Goal: Information Seeking & Learning: Learn about a topic

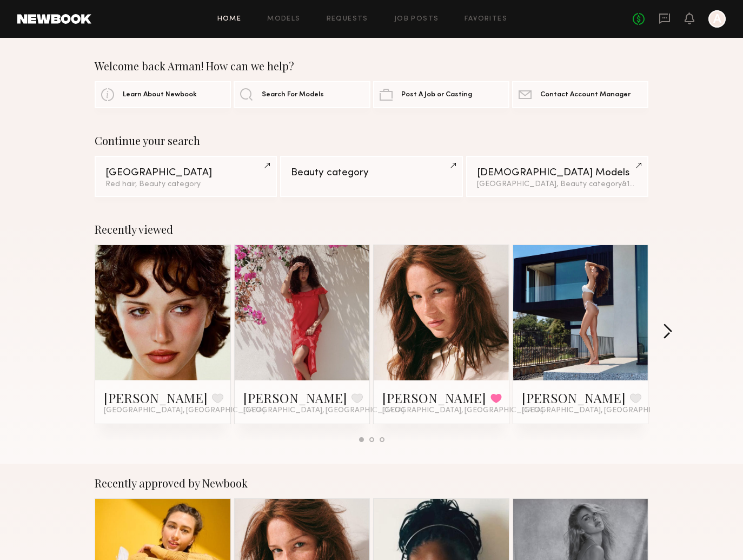
click at [668, 329] on button "button" at bounding box center [668, 333] width 10 height 18
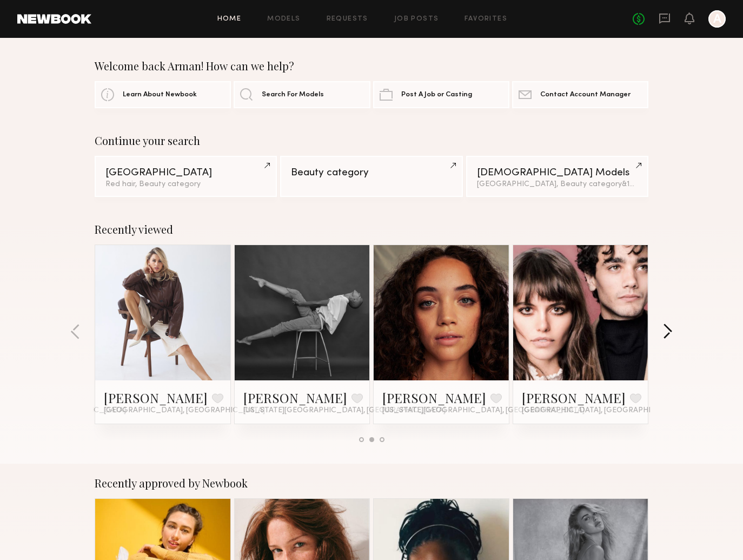
click at [668, 329] on button "button" at bounding box center [668, 333] width 10 height 18
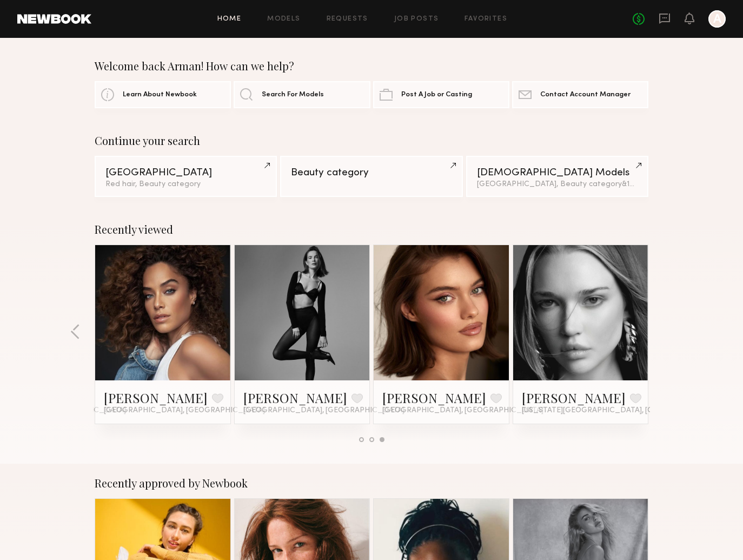
click at [668, 329] on div "Recently viewed [PERSON_NAME] Favorite [GEOGRAPHIC_DATA], [GEOGRAPHIC_DATA] [PE…" at bounding box center [371, 337] width 743 height 254
click at [281, 27] on div "Home Models Requests Job Posts Favorites Sign Out No fees up to $5,000 A" at bounding box center [408, 18] width 635 height 17
click at [279, 19] on link "Models" at bounding box center [283, 19] width 33 height 7
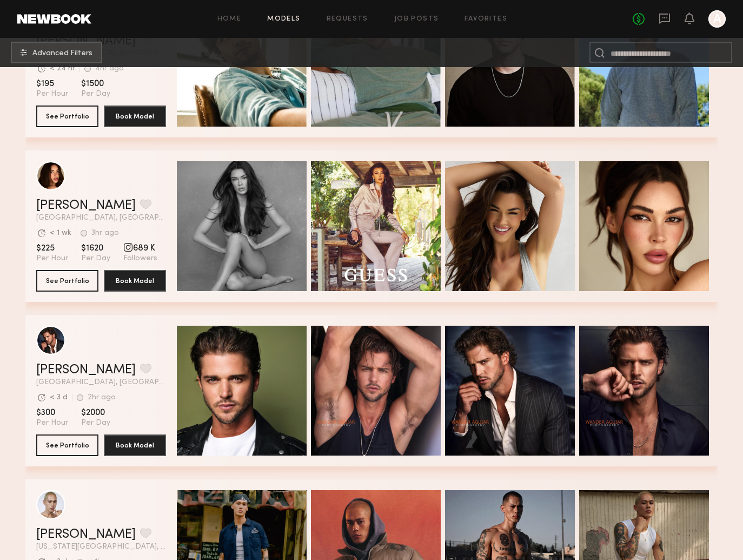
scroll to position [1090, 0]
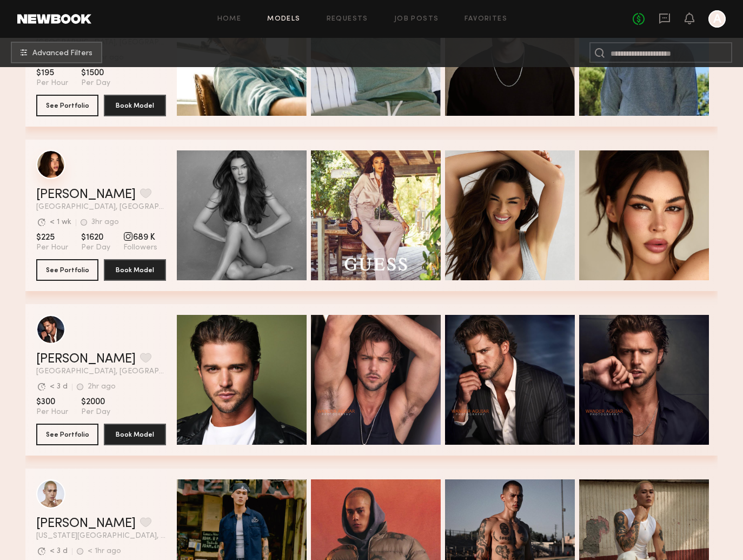
click at [53, 166] on div "grid" at bounding box center [50, 164] width 29 height 29
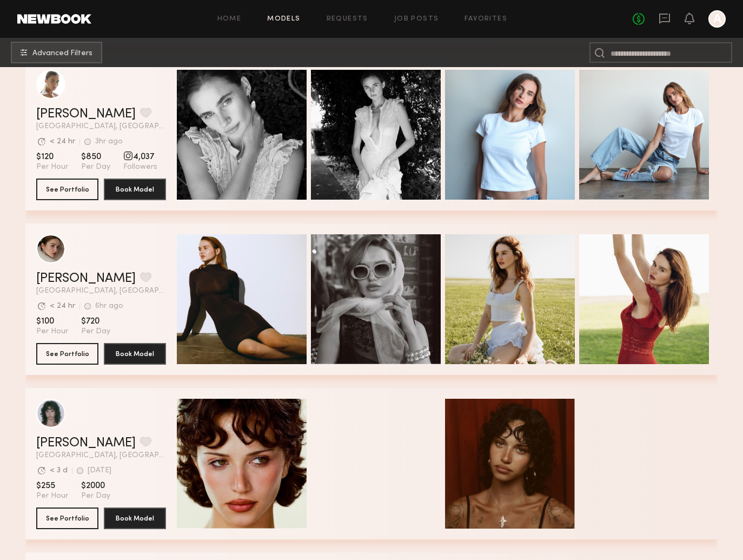
scroll to position [1830, 0]
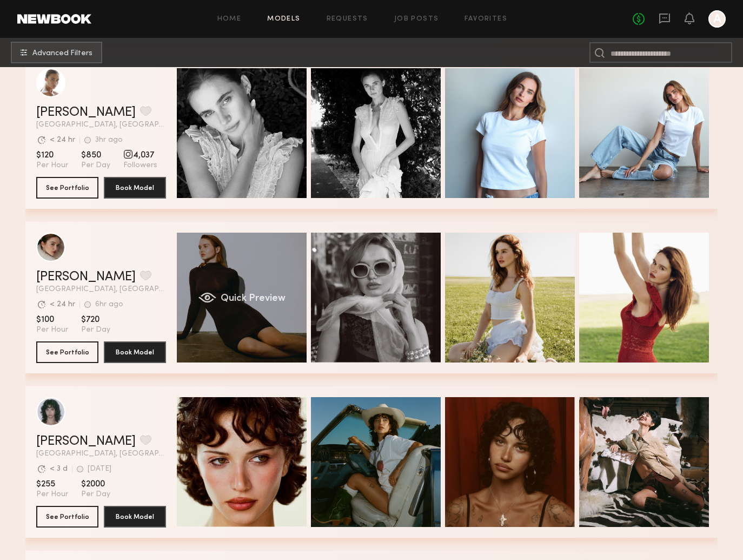
click at [220, 271] on div "Quick Preview" at bounding box center [242, 298] width 130 height 130
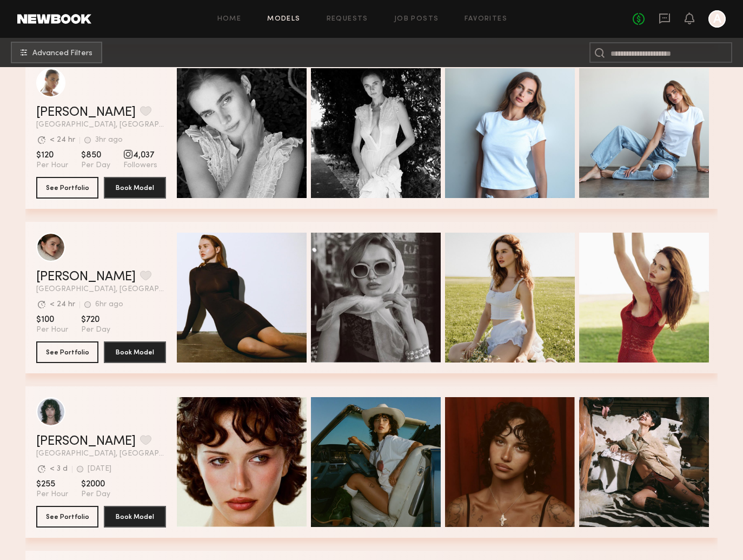
scroll to position [1830, 0]
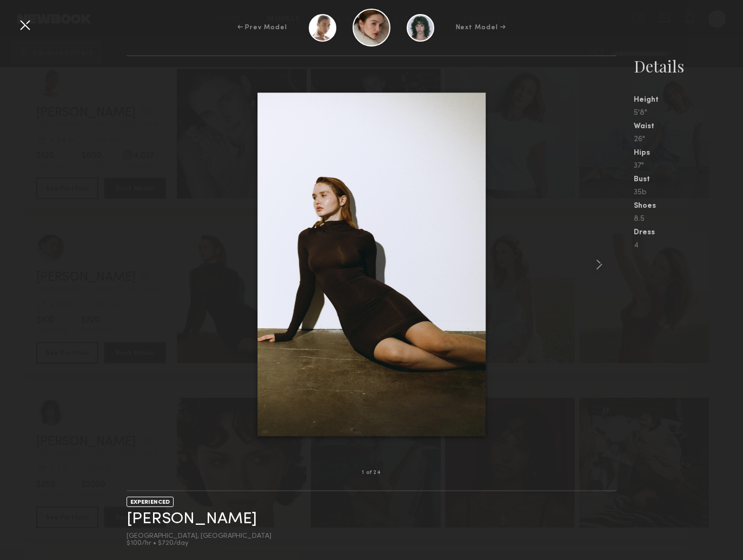
click at [553, 256] on div at bounding box center [372, 265] width 491 height 382
drag, startPoint x: 568, startPoint y: 260, endPoint x: 591, endPoint y: 276, distance: 28.1
click at [571, 265] on div at bounding box center [372, 265] width 491 height 382
click at [598, 273] on html "Home Models Requests Job Posts Favorites Sign Out No fees up to $5,000 A Advanc…" at bounding box center [371, 265] width 743 height 4190
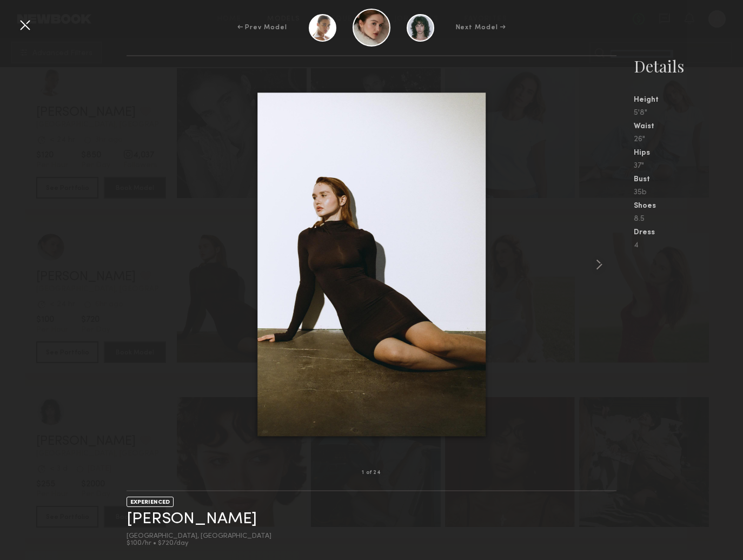
scroll to position [1829, 1]
click at [28, 28] on html "Home Models Requests Job Posts Favorites Sign Out No fees up to $5,000 A Advanc…" at bounding box center [371, 265] width 743 height 4190
click at [29, 23] on div at bounding box center [24, 24] width 17 height 17
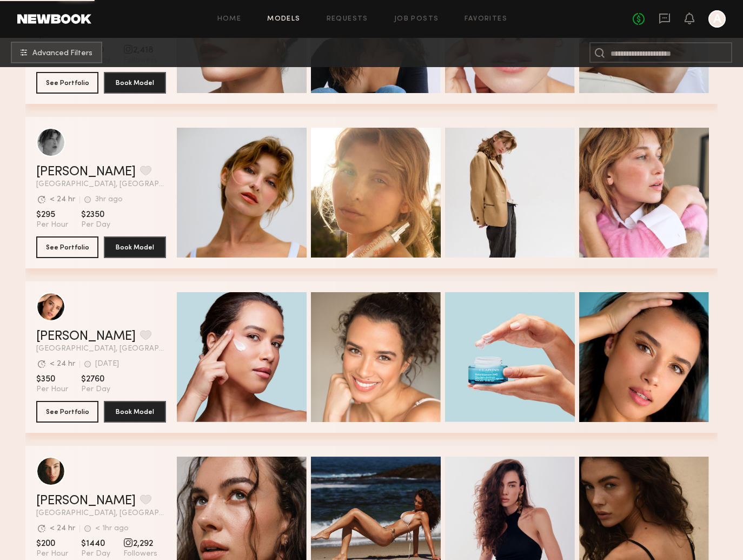
scroll to position [3252, 0]
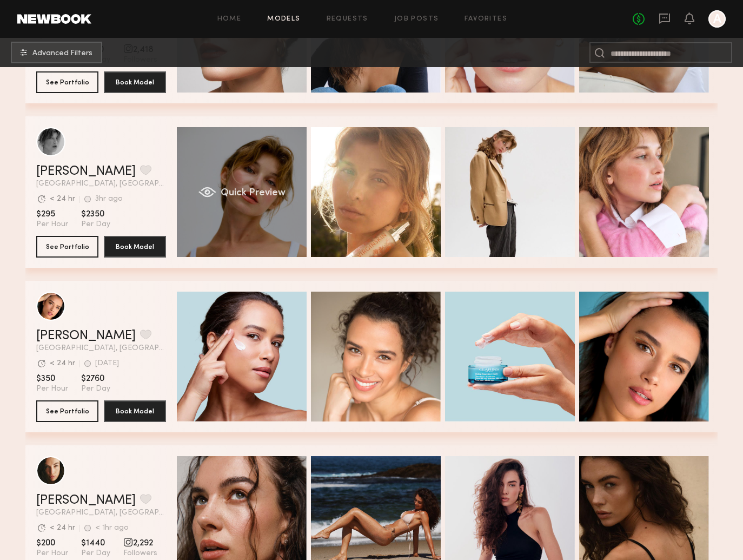
click at [300, 199] on div "Quick Preview" at bounding box center [242, 192] width 130 height 130
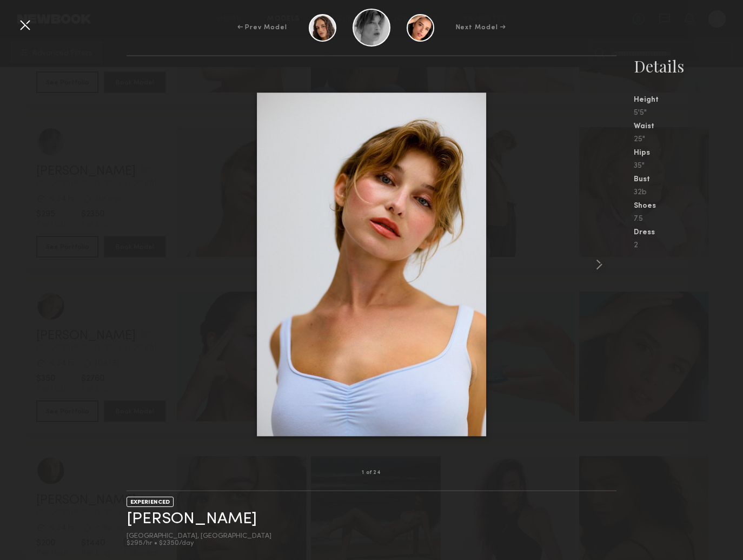
click at [585, 263] on div at bounding box center [372, 265] width 491 height 382
click at [598, 268] on common-icon at bounding box center [599, 264] width 17 height 17
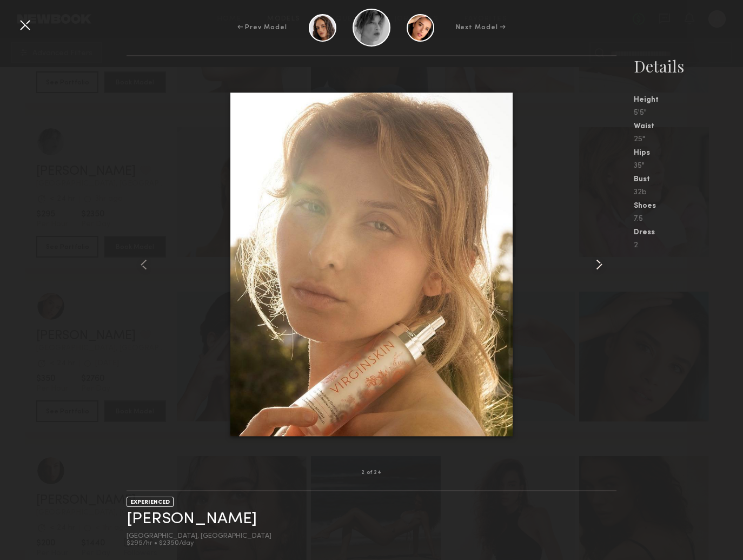
click at [598, 268] on common-icon at bounding box center [599, 264] width 17 height 17
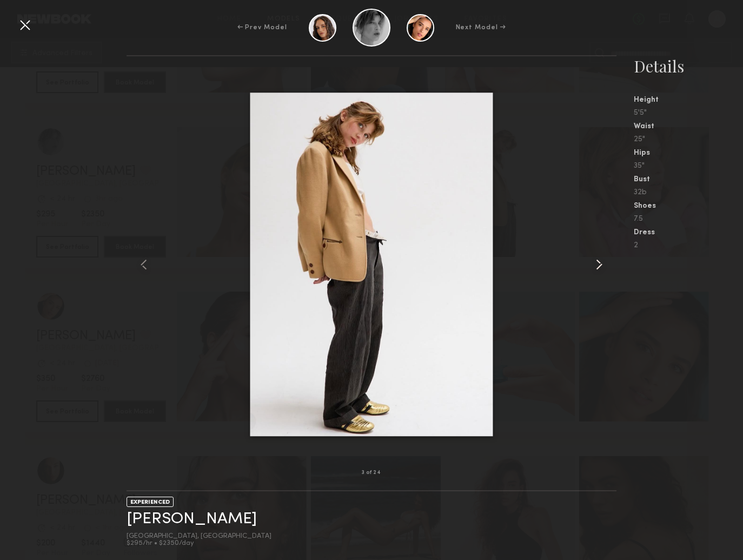
click at [598, 268] on common-icon at bounding box center [599, 264] width 17 height 17
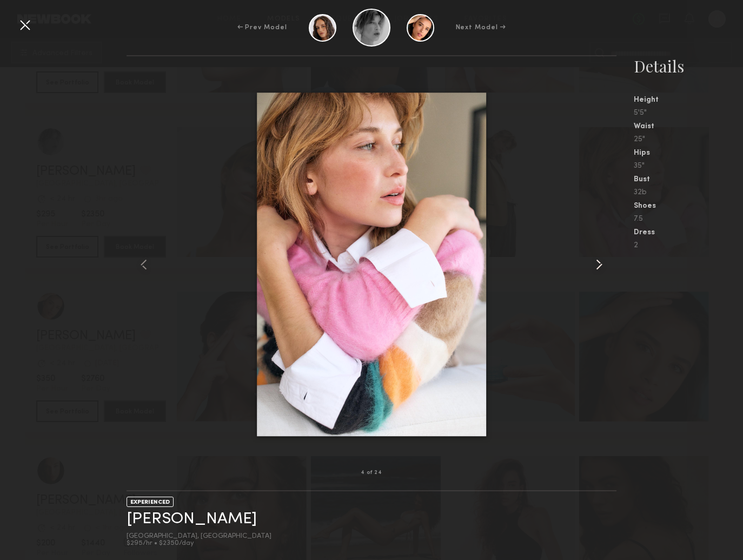
click at [598, 268] on common-icon at bounding box center [599, 264] width 17 height 17
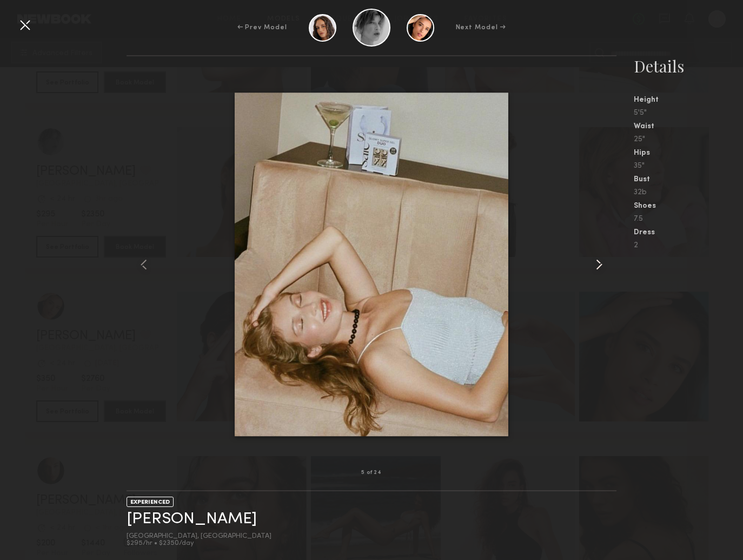
click at [598, 268] on common-icon at bounding box center [599, 264] width 17 height 17
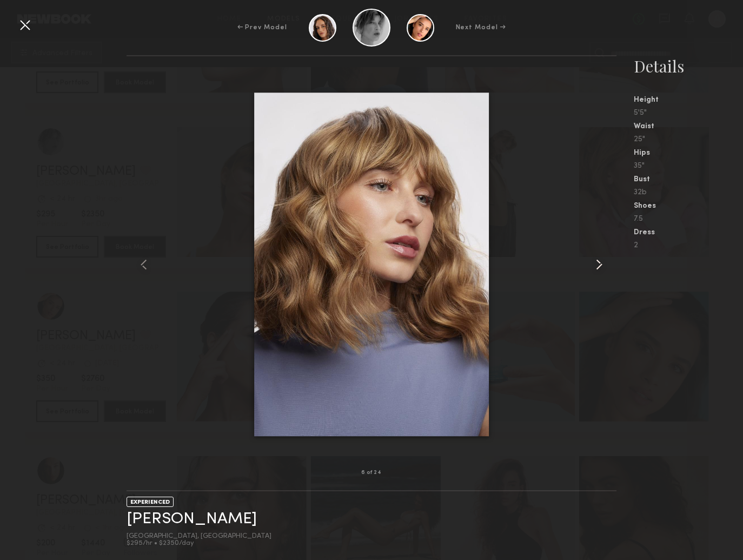
click at [598, 268] on common-icon at bounding box center [599, 264] width 17 height 17
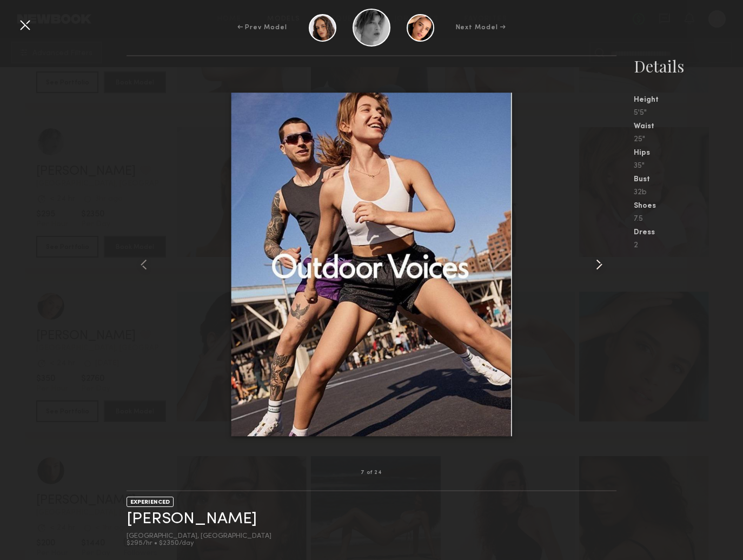
click at [598, 268] on common-icon at bounding box center [599, 264] width 17 height 17
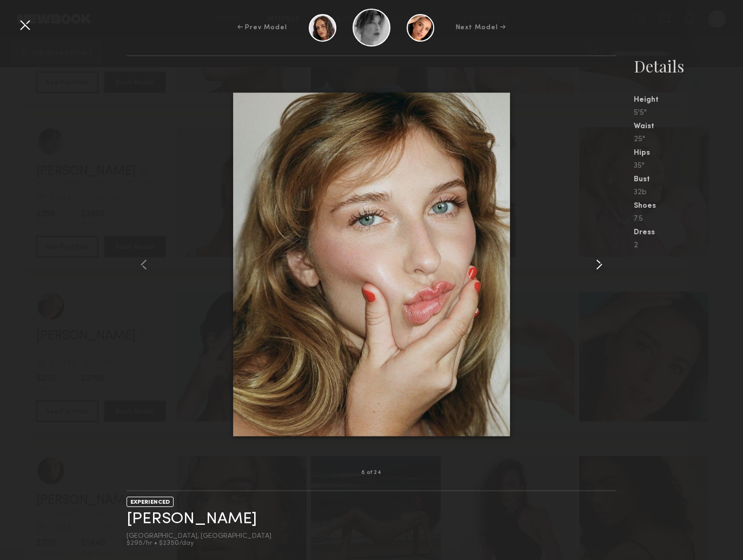
click at [598, 268] on common-icon at bounding box center [599, 264] width 17 height 17
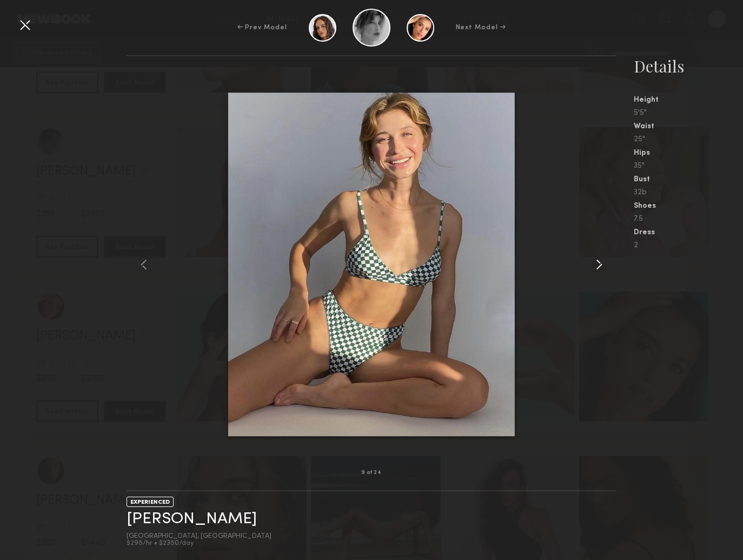
click at [598, 268] on common-icon at bounding box center [599, 264] width 17 height 17
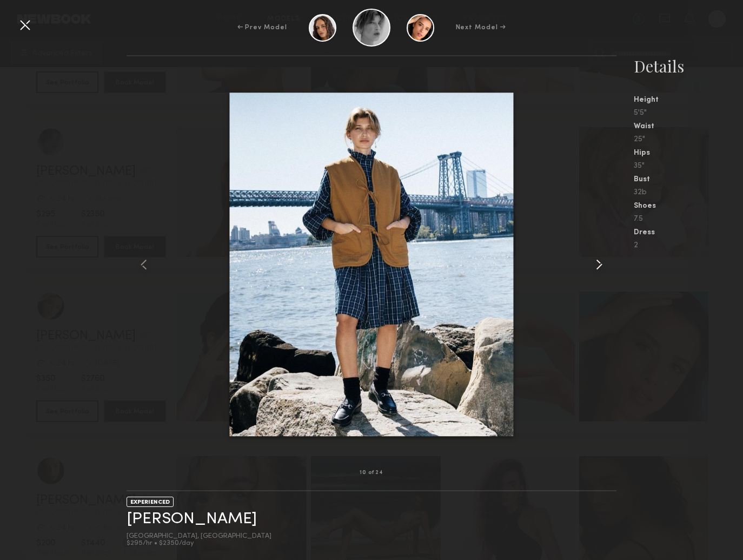
click at [598, 268] on common-icon at bounding box center [599, 264] width 17 height 17
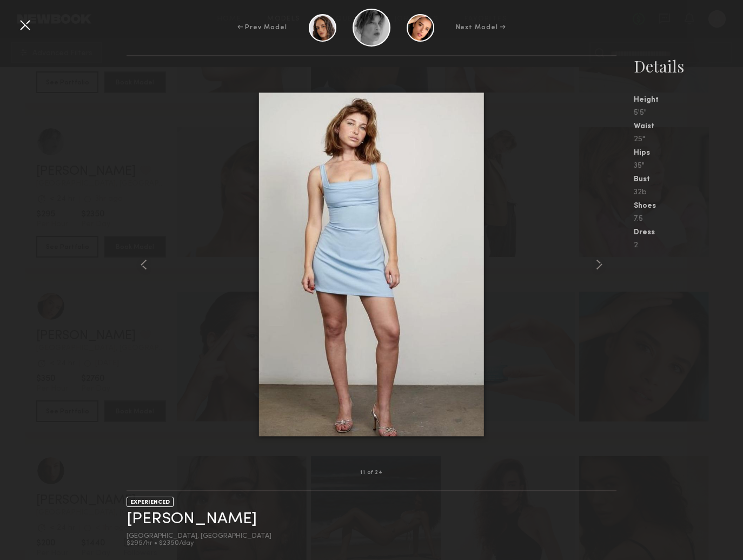
click at [32, 27] on div at bounding box center [24, 24] width 17 height 17
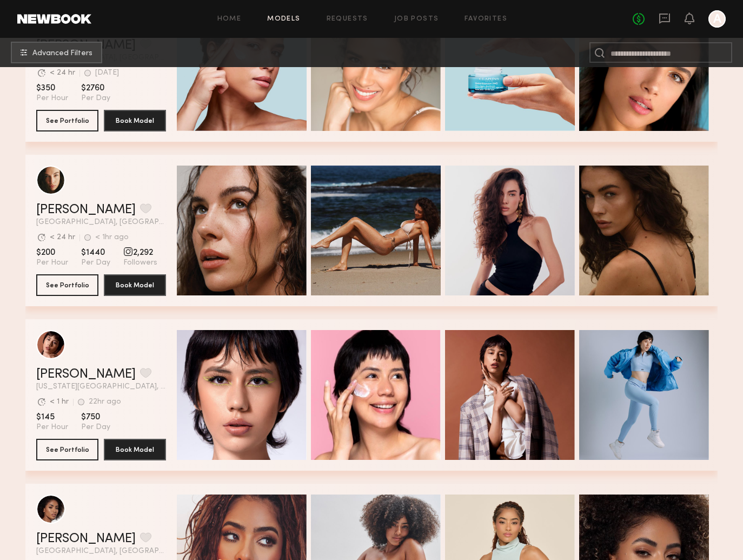
scroll to position [3542, 1]
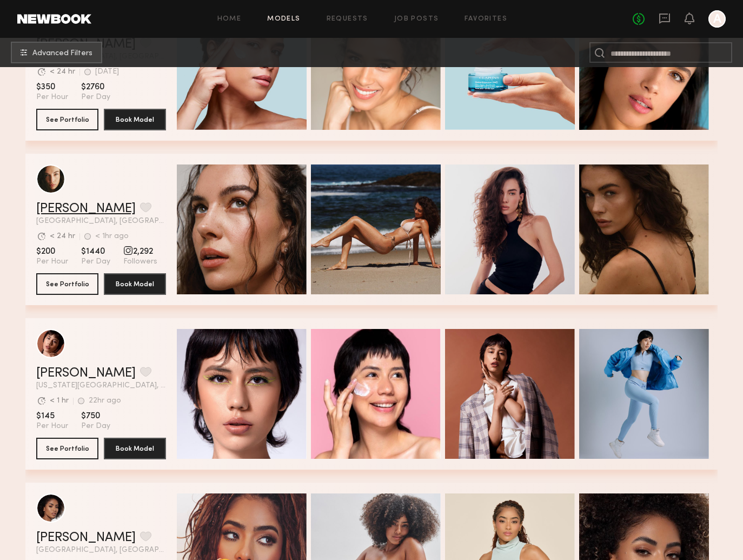
scroll to position [3543, 0]
click at [540, 252] on div "[PERSON_NAME] Favorite [GEOGRAPHIC_DATA], [GEOGRAPHIC_DATA] Avg. request respon…" at bounding box center [371, 229] width 693 height 151
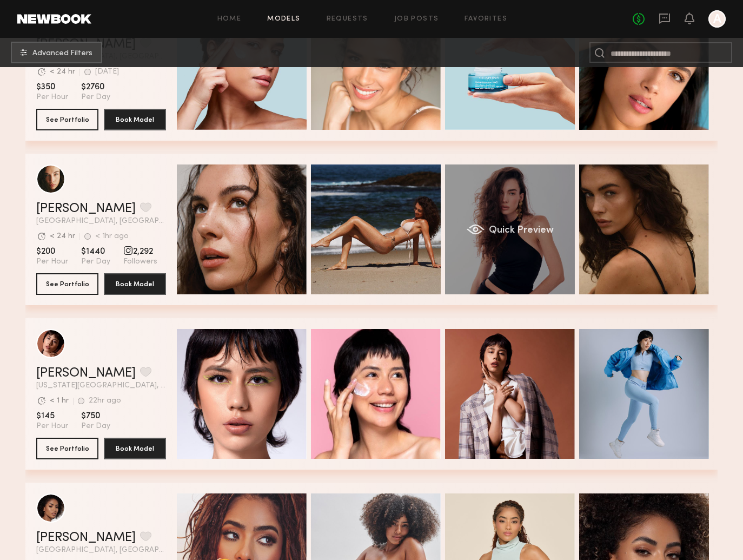
drag, startPoint x: 612, startPoint y: 246, endPoint x: 479, endPoint y: 236, distance: 132.9
click at [602, 243] on div "[PERSON_NAME] Favorite [GEOGRAPHIC_DATA], [GEOGRAPHIC_DATA] Avg. request respon…" at bounding box center [371, 229] width 693 height 151
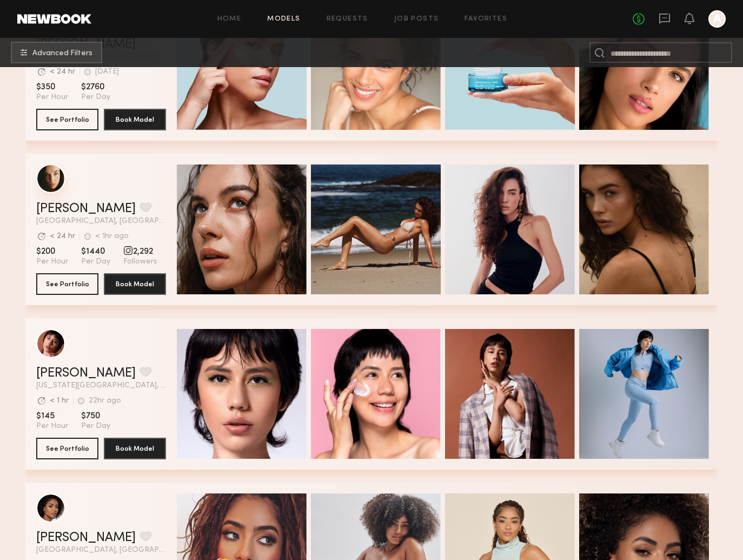
click at [44, 188] on div "grid" at bounding box center [50, 178] width 29 height 29
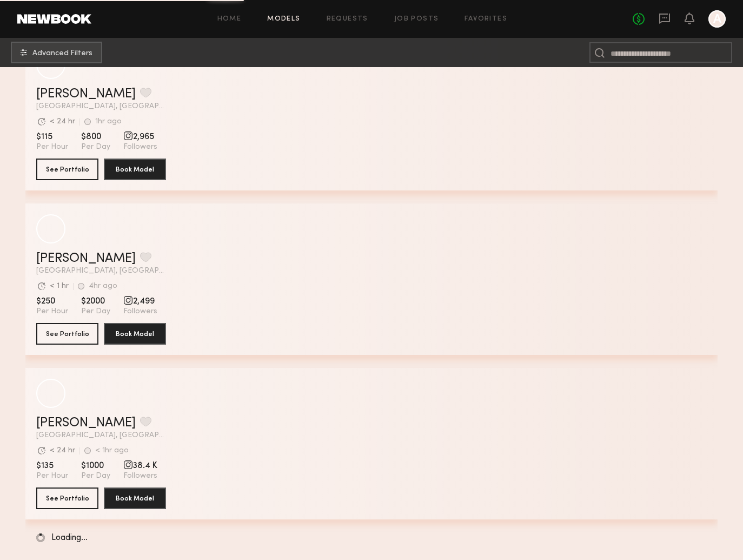
scroll to position [19447, 0]
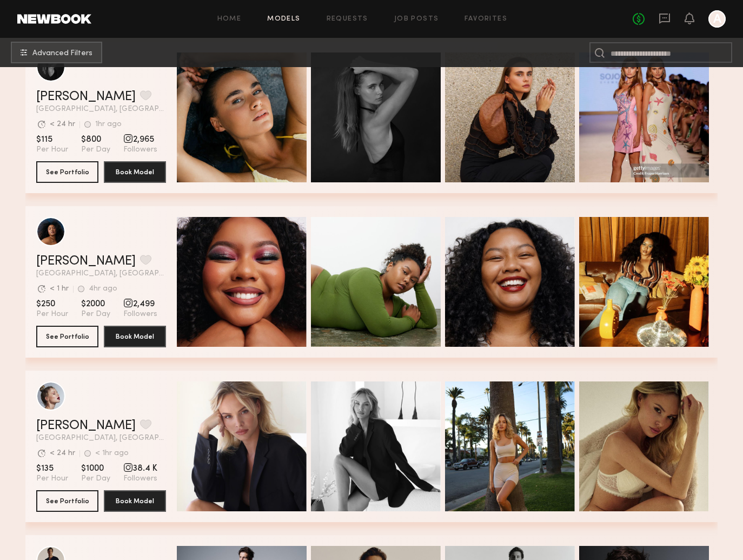
scroll to position [19442, 0]
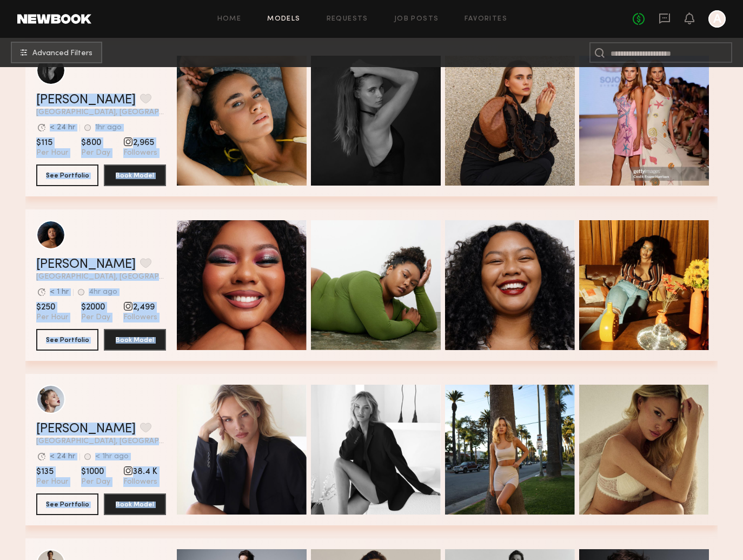
drag, startPoint x: 207, startPoint y: 452, endPoint x: 228, endPoint y: 448, distance: 21.4
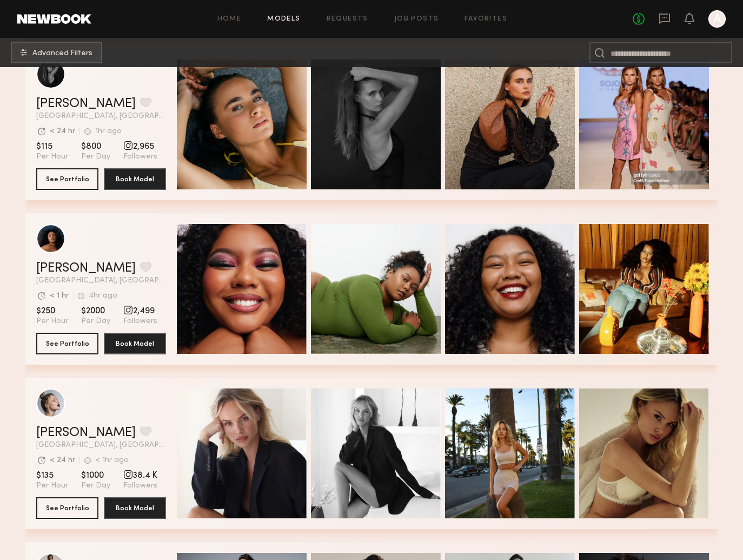
scroll to position [19436, 1]
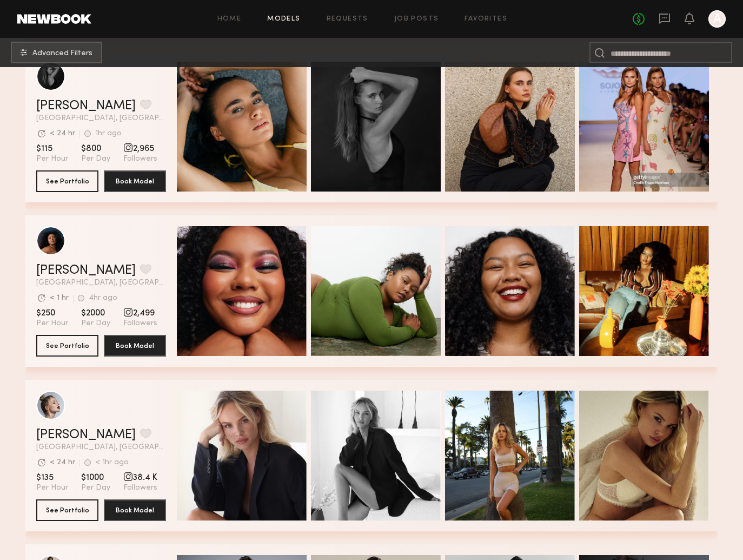
scroll to position [19435, 0]
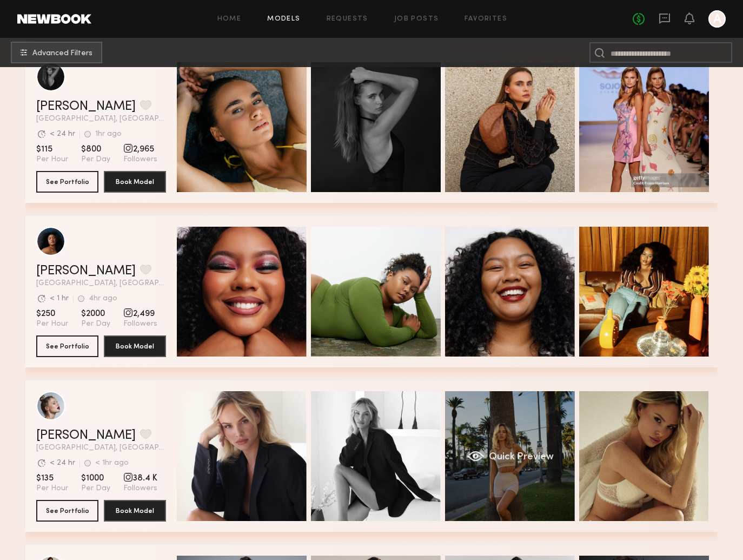
click at [526, 450] on div "Quick Preview" at bounding box center [510, 456] width 130 height 130
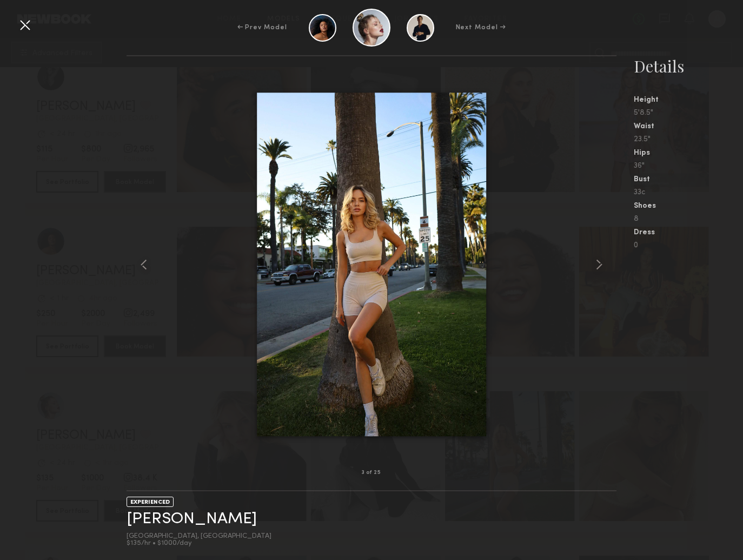
scroll to position [19436, 1]
click at [604, 265] on common-icon at bounding box center [599, 264] width 17 height 17
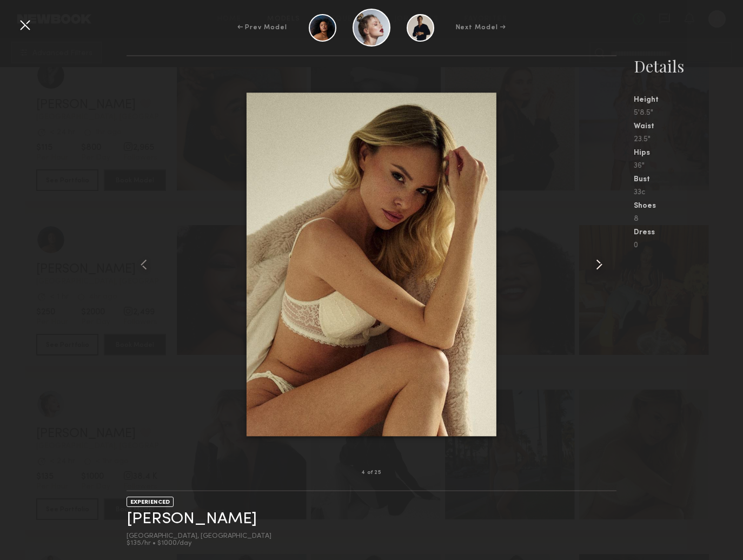
click at [599, 265] on common-icon at bounding box center [599, 264] width 17 height 17
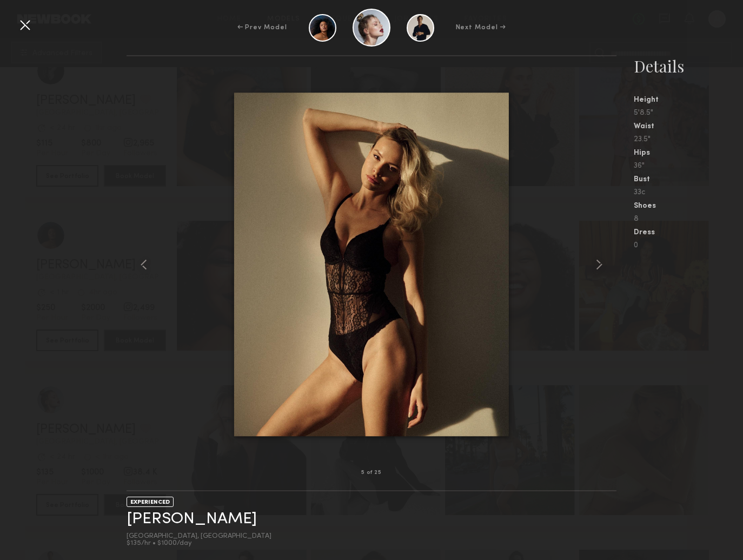
scroll to position [19442, 1]
click at [585, 267] on div at bounding box center [372, 265] width 491 height 382
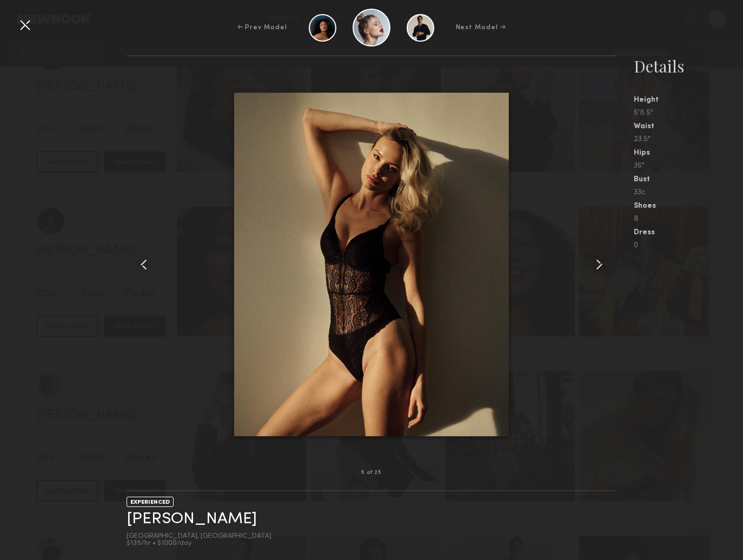
click at [592, 271] on common-icon at bounding box center [599, 264] width 17 height 17
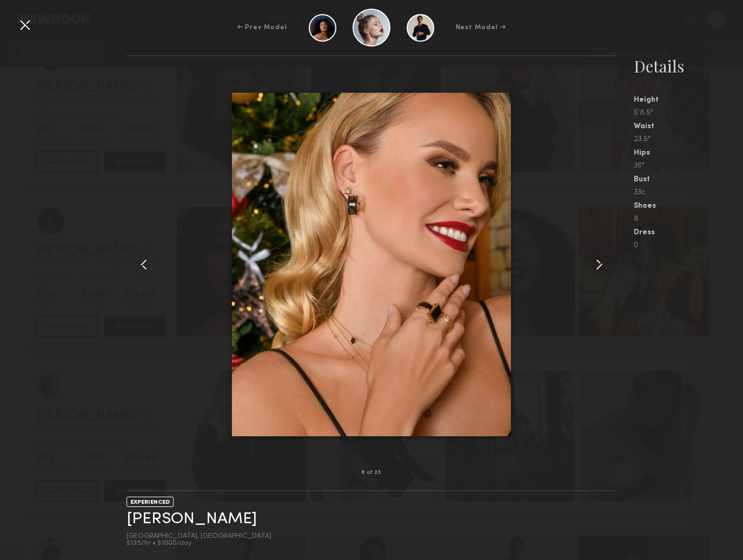
scroll to position [19454, 0]
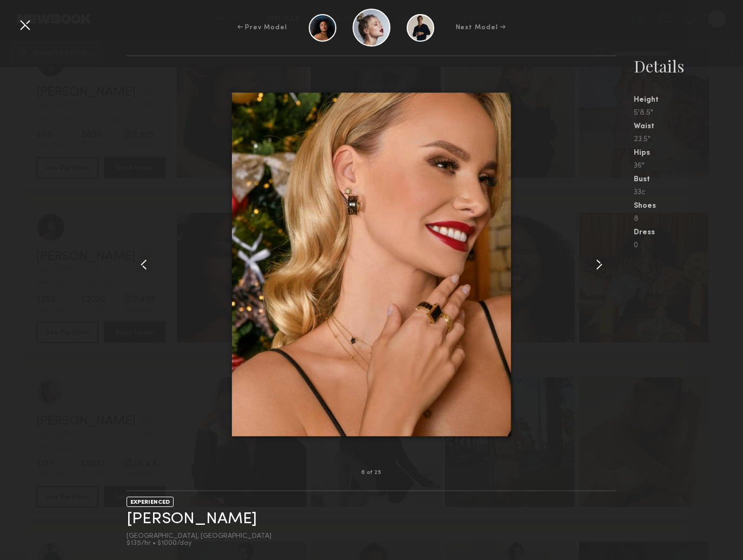
drag, startPoint x: 596, startPoint y: 263, endPoint x: 429, endPoint y: 178, distance: 187.8
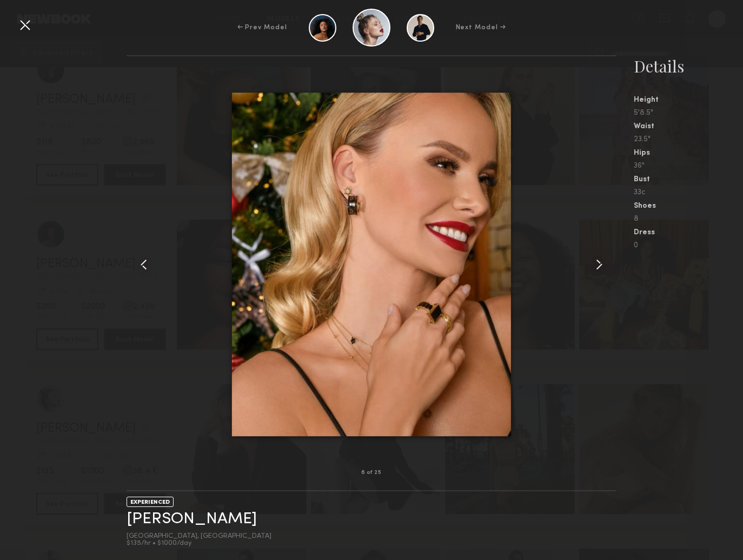
scroll to position [19442, 1]
click at [595, 268] on common-icon at bounding box center [599, 264] width 17 height 17
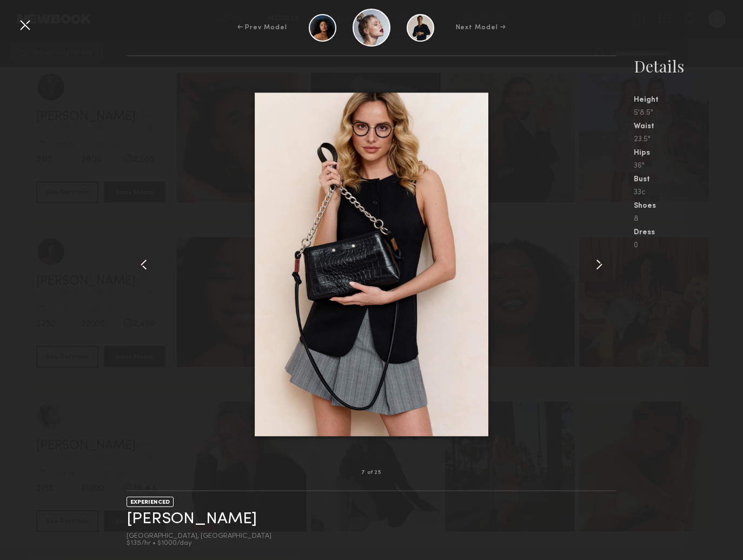
scroll to position [19425, 0]
click at [598, 261] on common-icon at bounding box center [599, 264] width 17 height 17
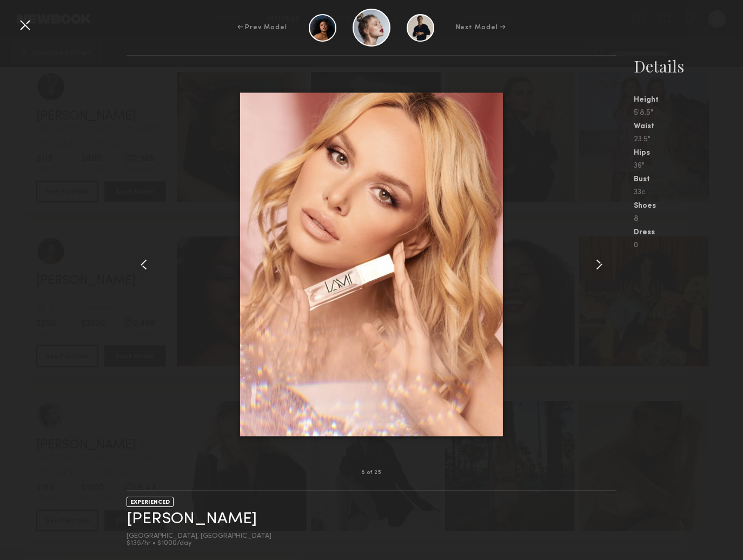
click at [603, 265] on common-icon at bounding box center [599, 264] width 17 height 17
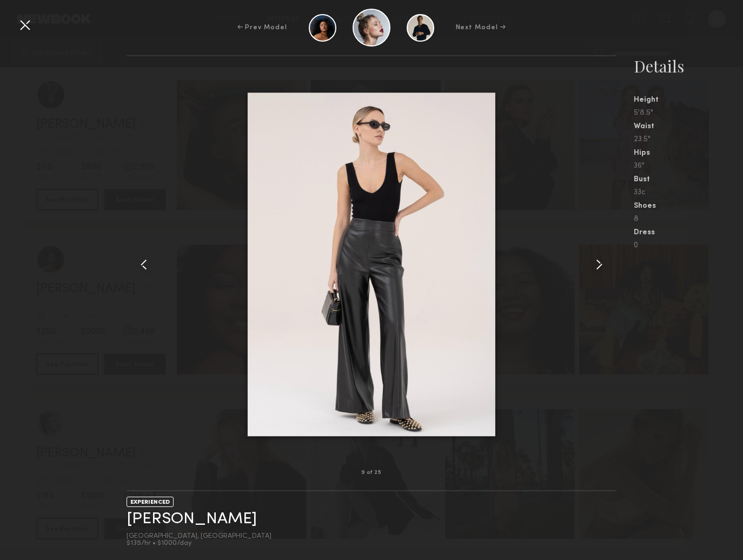
click at [29, 28] on div at bounding box center [24, 24] width 17 height 17
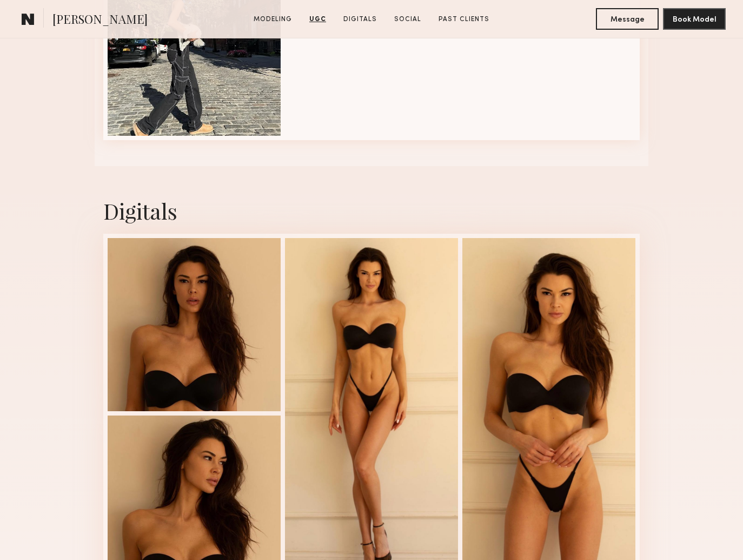
scroll to position [1643, 0]
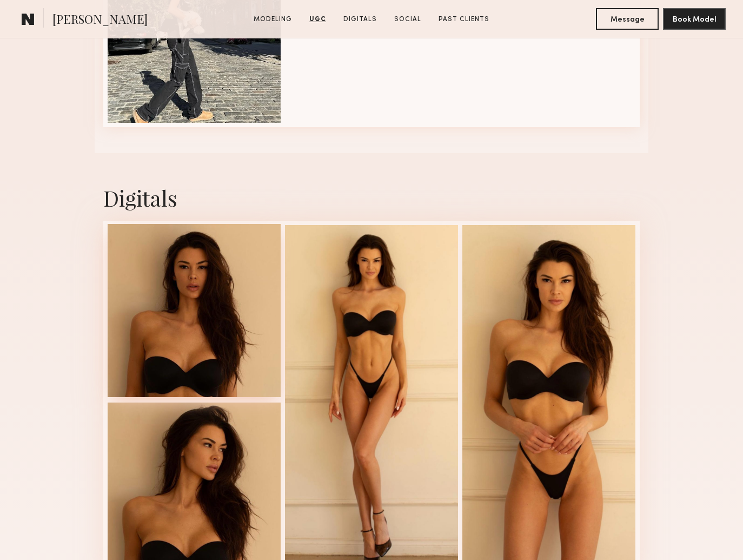
click at [262, 314] on div at bounding box center [194, 310] width 173 height 173
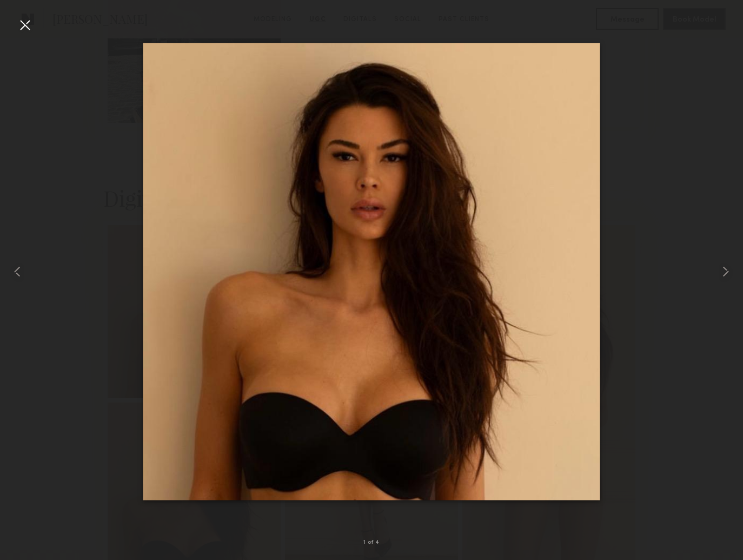
click at [704, 263] on div at bounding box center [371, 271] width 743 height 508
click at [710, 268] on div at bounding box center [371, 271] width 743 height 508
click at [726, 275] on common-icon at bounding box center [725, 271] width 17 height 17
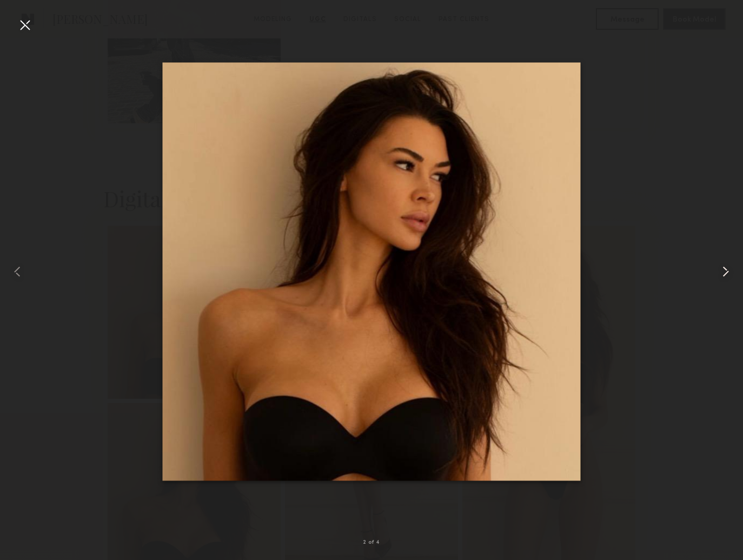
click at [726, 275] on common-icon at bounding box center [725, 271] width 17 height 17
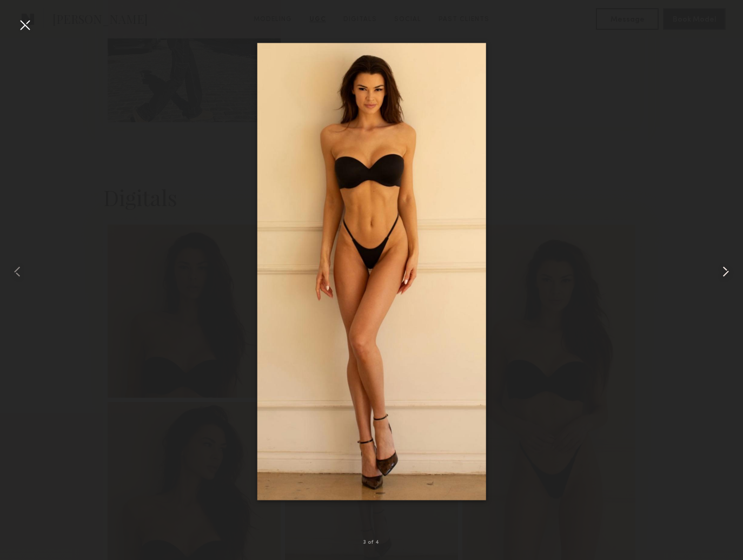
click at [726, 275] on common-icon at bounding box center [725, 271] width 17 height 17
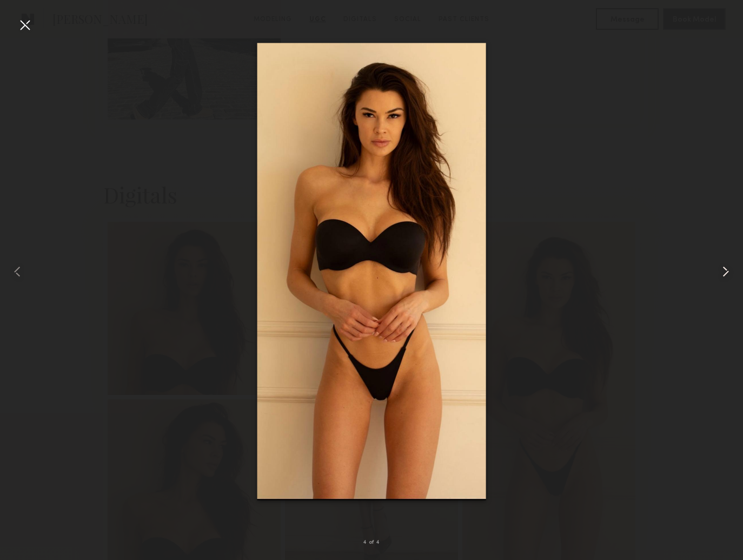
click at [726, 275] on common-icon at bounding box center [725, 271] width 17 height 17
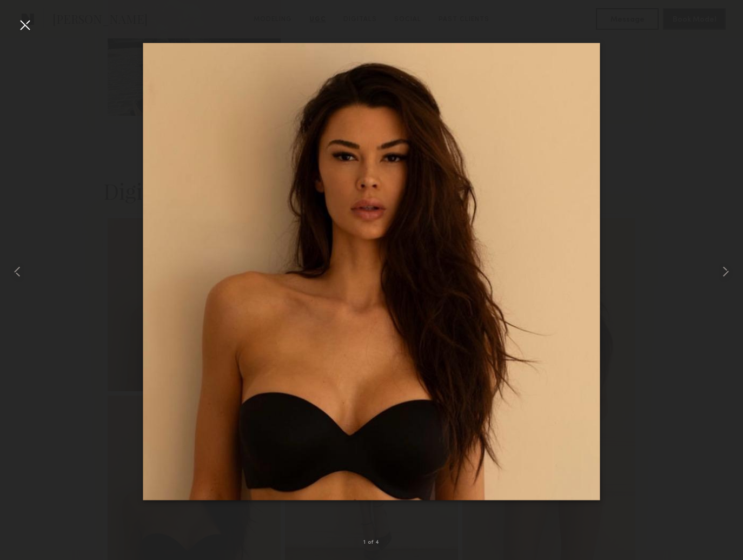
click at [27, 23] on div at bounding box center [24, 24] width 17 height 17
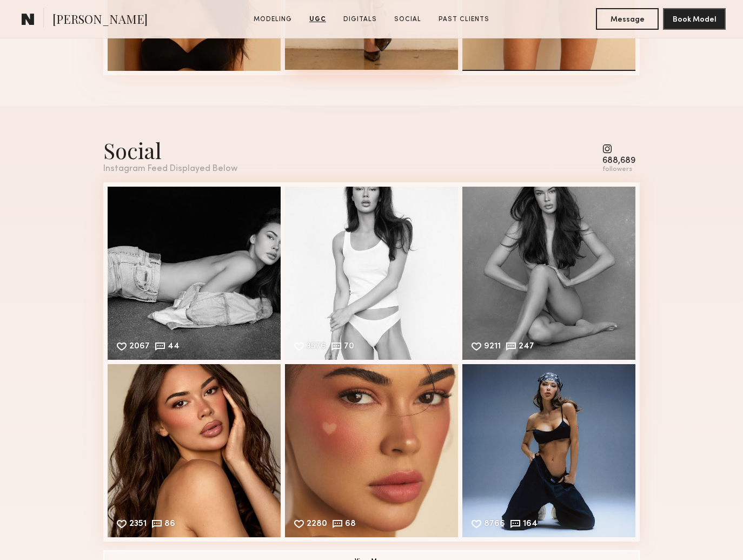
scroll to position [2169, 0]
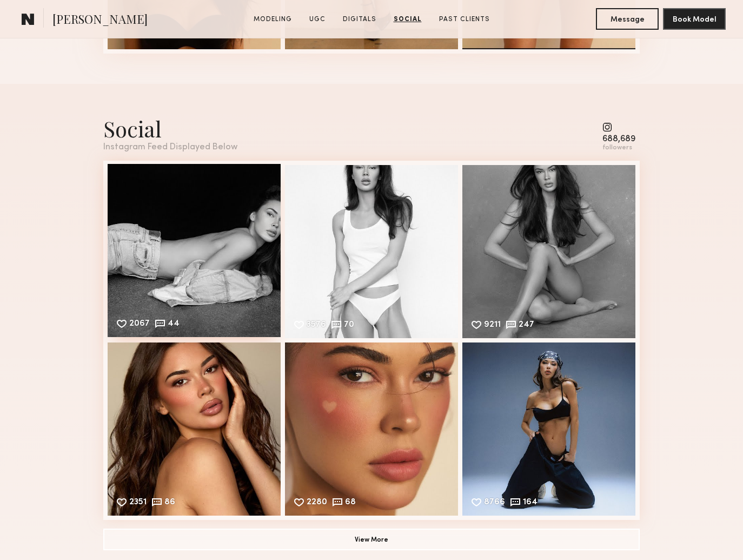
click at [186, 261] on div "2067 44 Likes & comments displayed to show model’s engagement" at bounding box center [194, 250] width 173 height 173
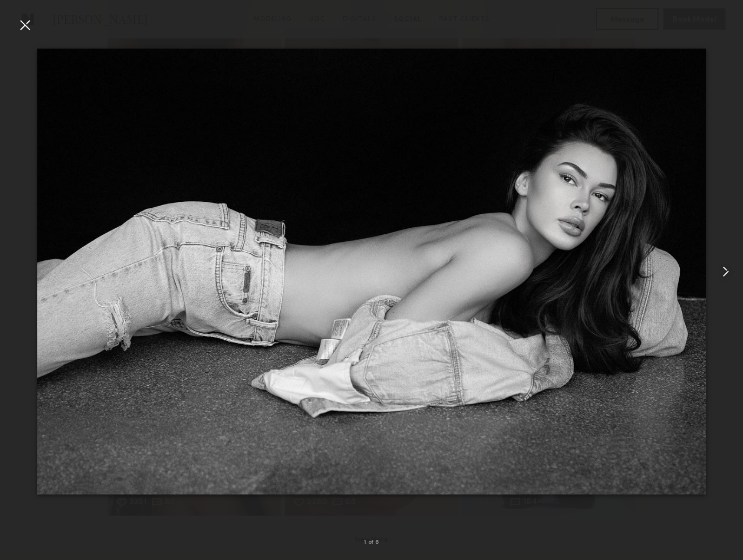
click at [731, 273] on common-icon at bounding box center [725, 271] width 17 height 17
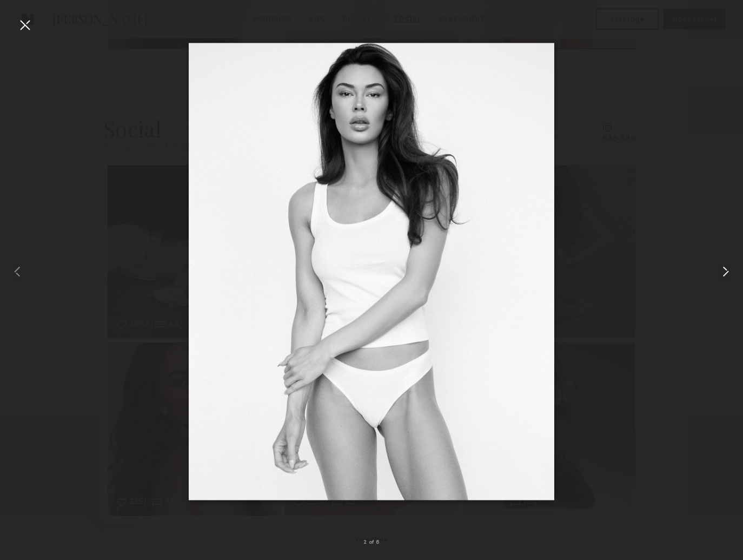
click at [731, 273] on common-icon at bounding box center [725, 271] width 17 height 17
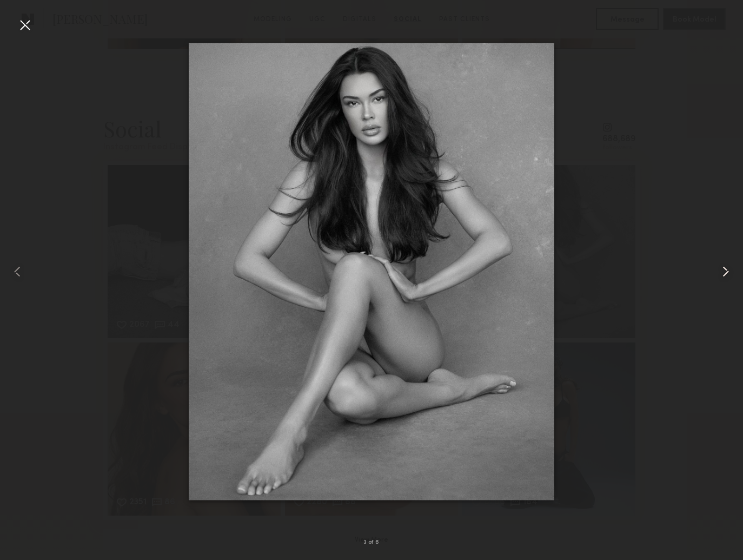
click at [731, 273] on common-icon at bounding box center [725, 271] width 17 height 17
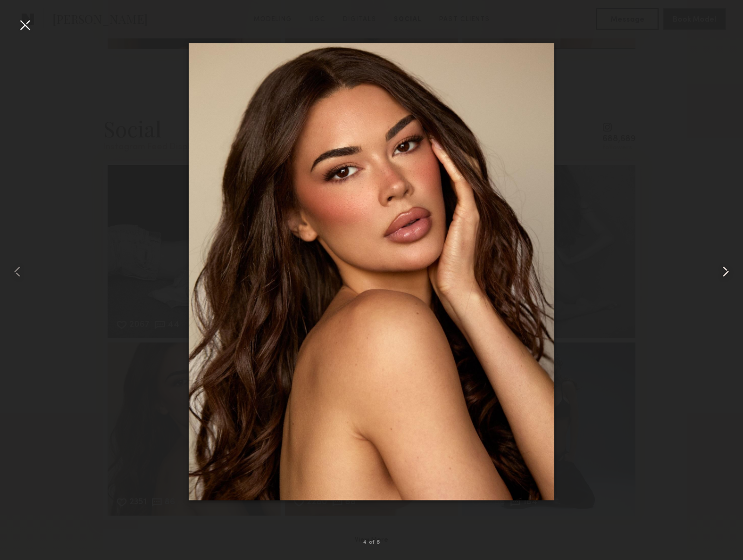
click at [731, 273] on common-icon at bounding box center [725, 271] width 17 height 17
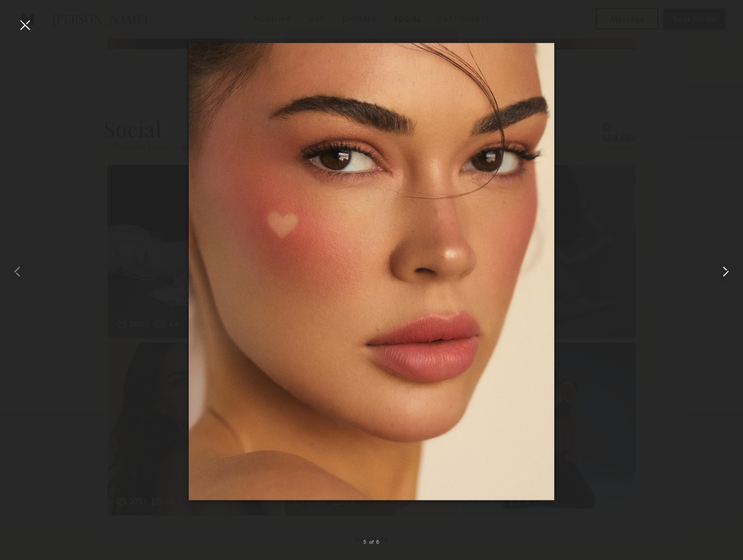
click at [731, 273] on common-icon at bounding box center [725, 271] width 17 height 17
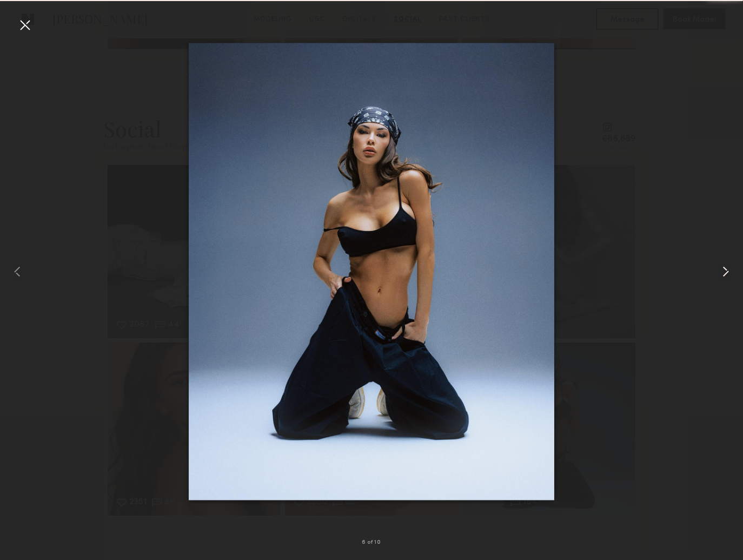
click at [731, 273] on common-icon at bounding box center [725, 271] width 17 height 17
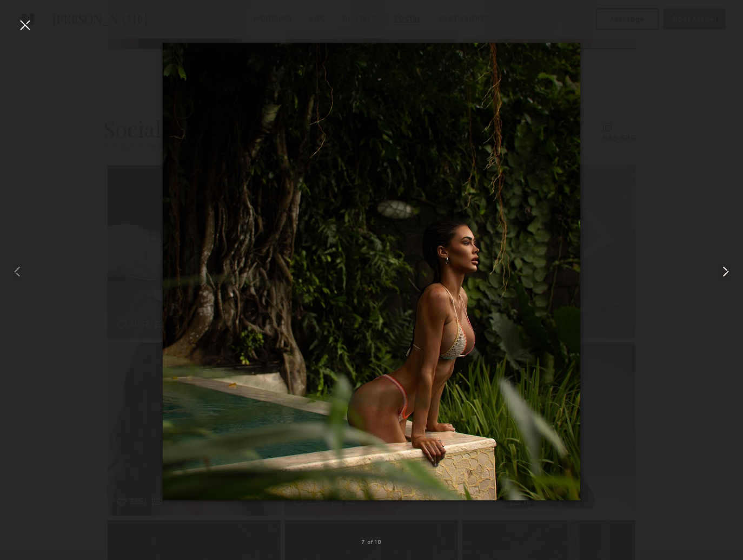
click at [731, 273] on common-icon at bounding box center [725, 271] width 17 height 17
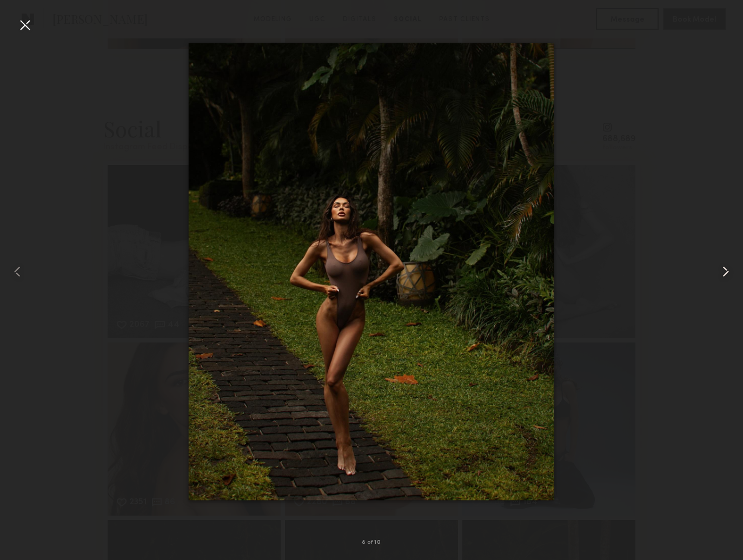
click at [731, 273] on common-icon at bounding box center [725, 271] width 17 height 17
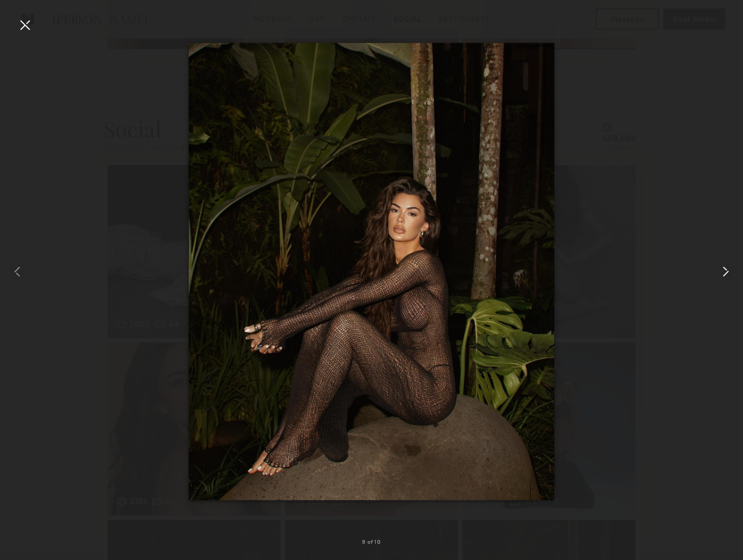
click at [731, 273] on common-icon at bounding box center [725, 271] width 17 height 17
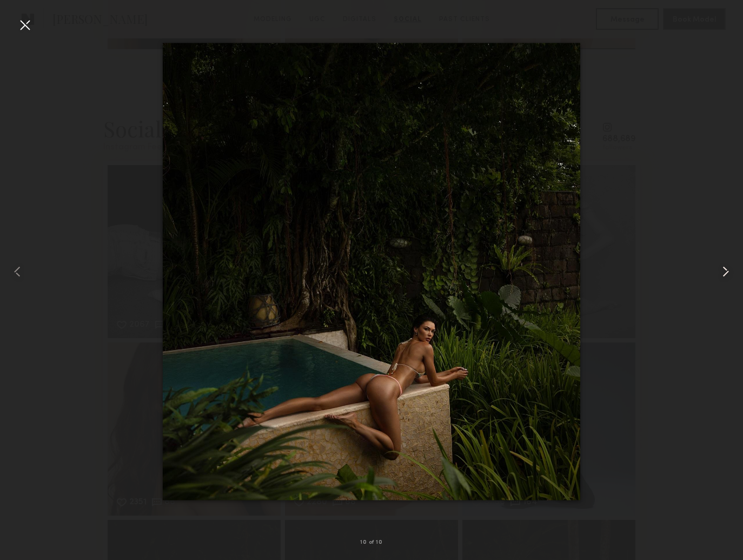
click at [731, 273] on common-icon at bounding box center [725, 271] width 17 height 17
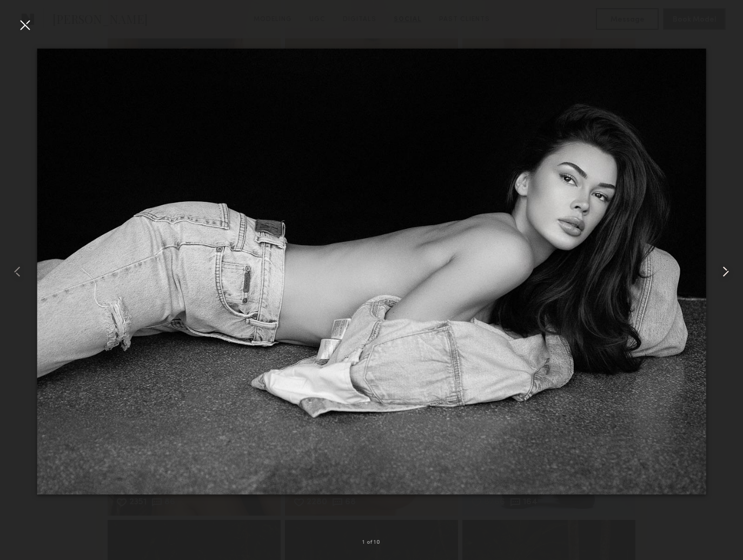
click at [731, 273] on common-icon at bounding box center [725, 271] width 17 height 17
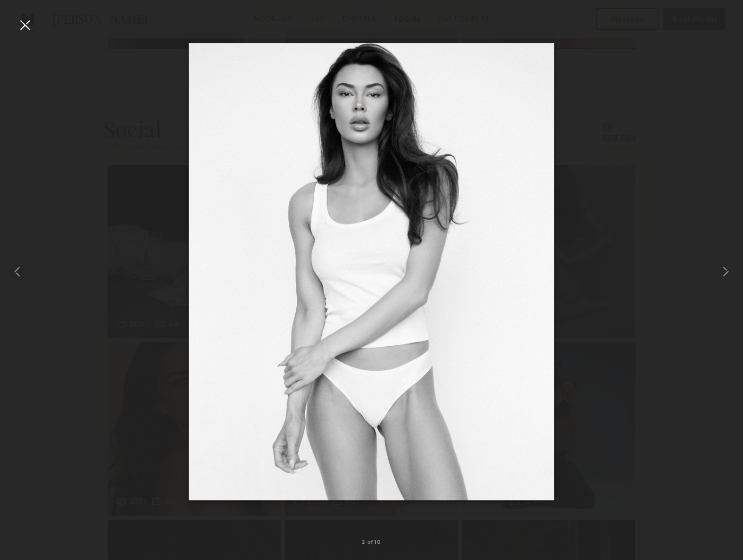
click at [23, 26] on div at bounding box center [24, 24] width 17 height 17
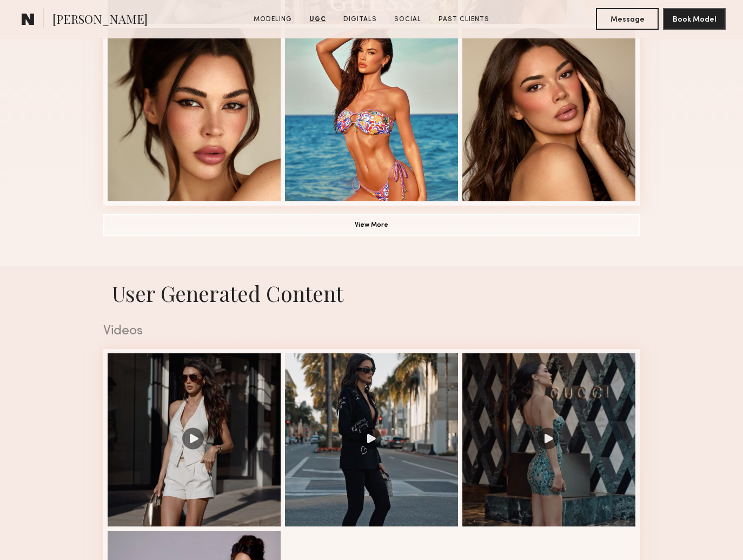
scroll to position [443, 0]
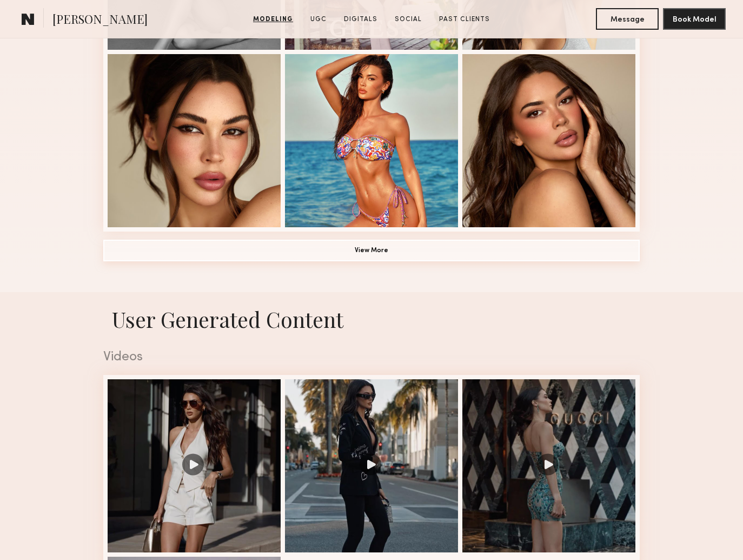
click at [377, 248] on button "View More" at bounding box center [371, 251] width 537 height 22
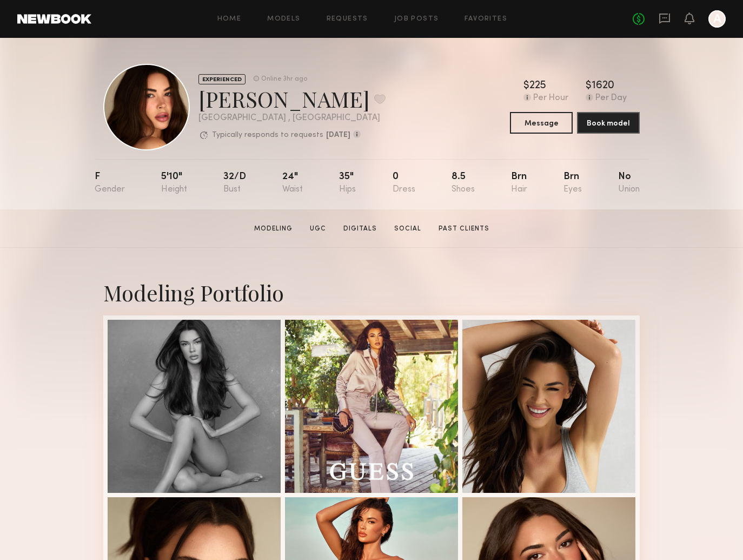
scroll to position [0, 0]
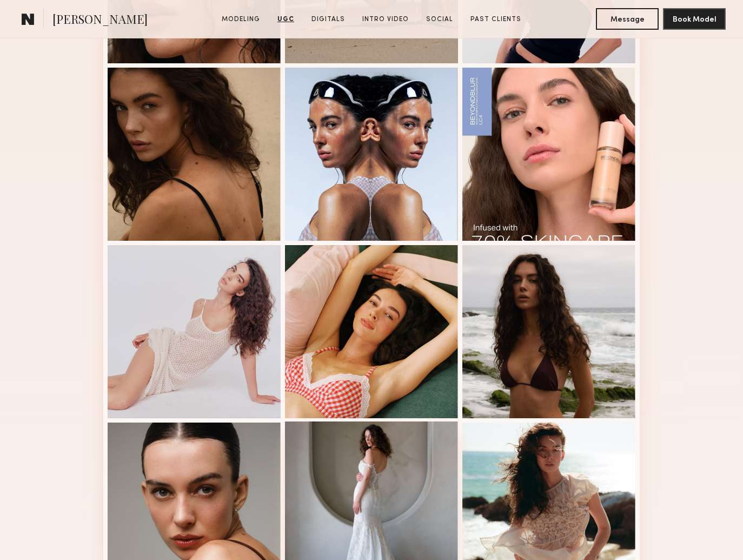
scroll to position [378, 0]
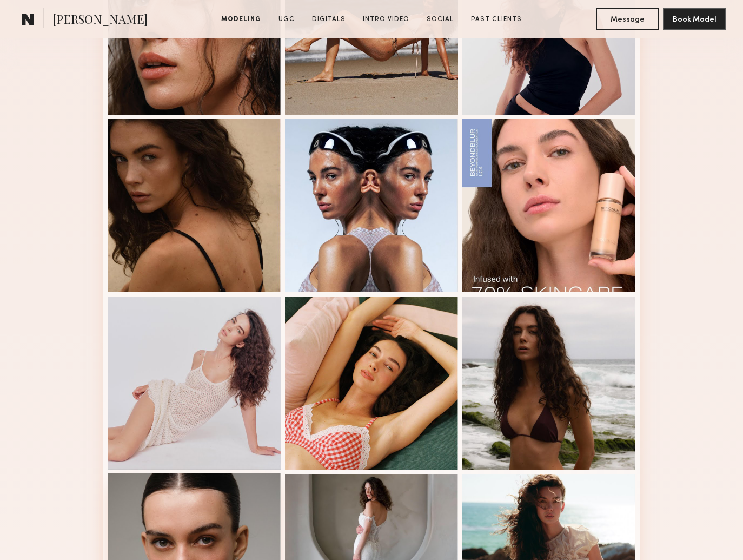
click at [123, 538] on div at bounding box center [194, 559] width 173 height 173
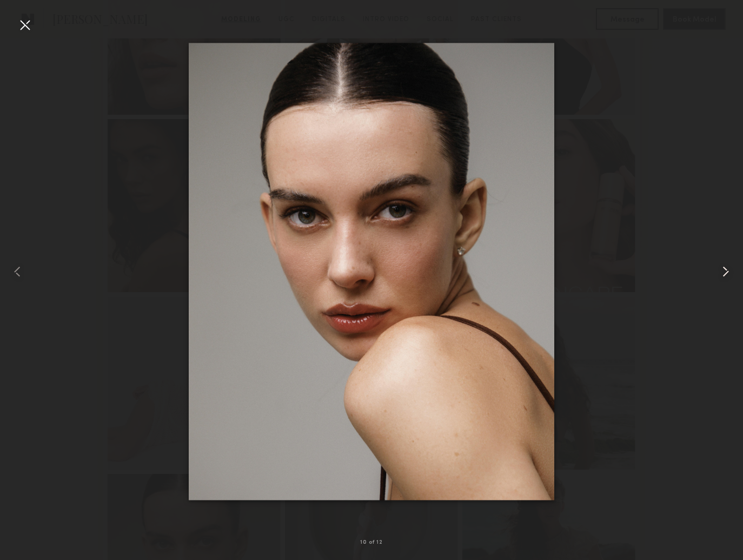
click at [728, 252] on div at bounding box center [729, 271] width 30 height 508
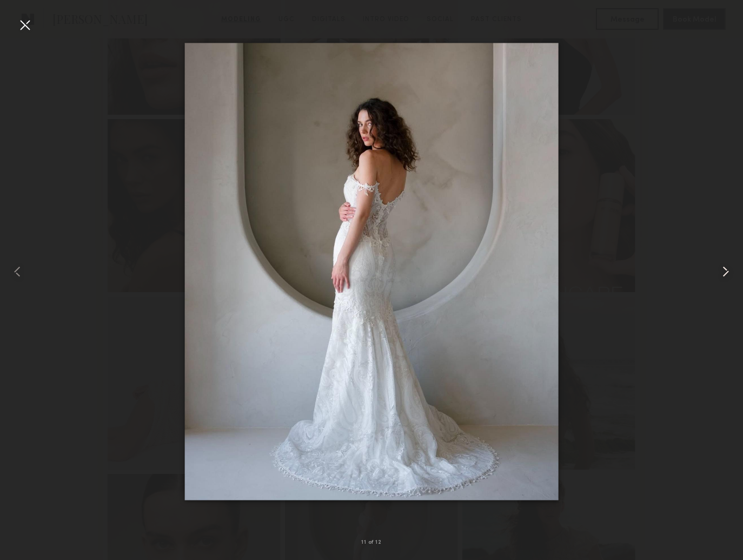
click at [728, 252] on div at bounding box center [729, 271] width 30 height 508
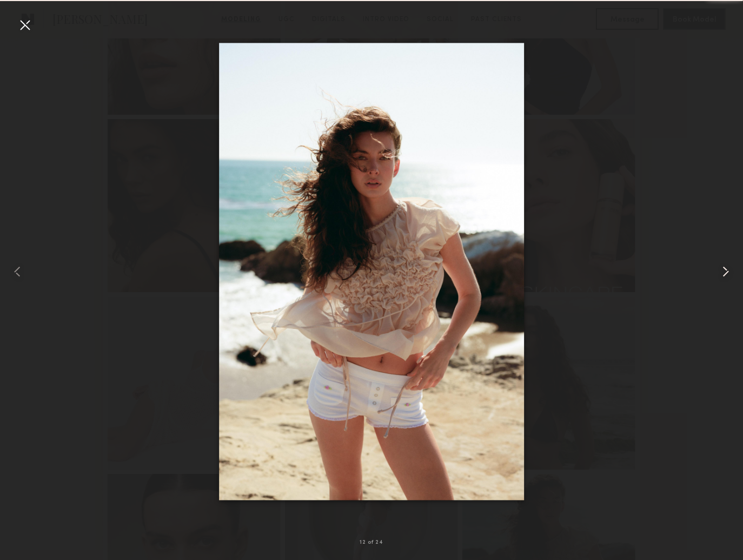
click at [728, 252] on div at bounding box center [729, 271] width 30 height 508
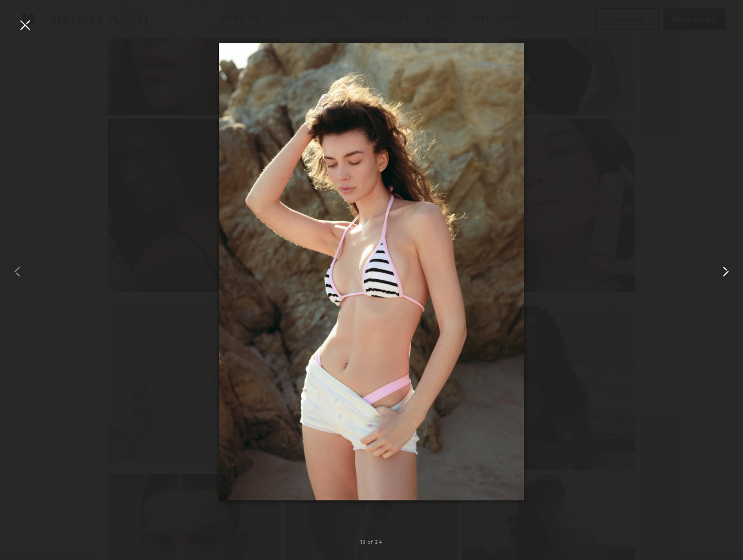
click at [728, 252] on div at bounding box center [729, 271] width 30 height 508
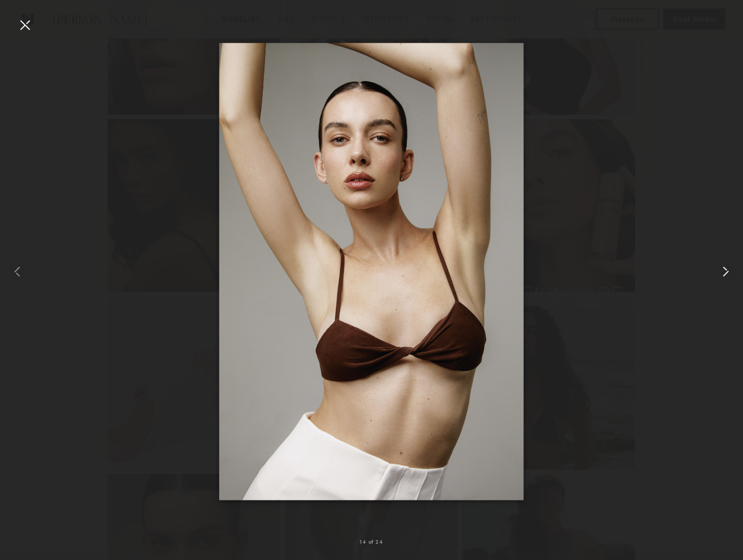
click at [728, 252] on div at bounding box center [729, 271] width 30 height 508
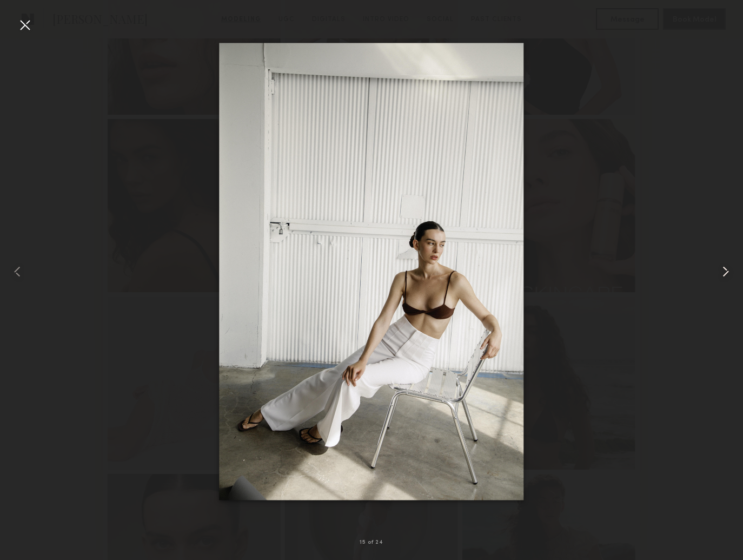
click at [728, 252] on div at bounding box center [729, 271] width 30 height 508
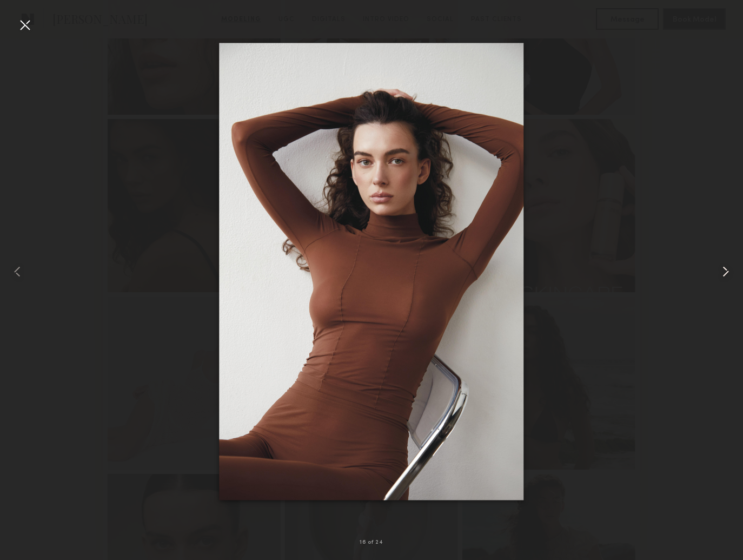
click at [728, 252] on div at bounding box center [729, 271] width 30 height 508
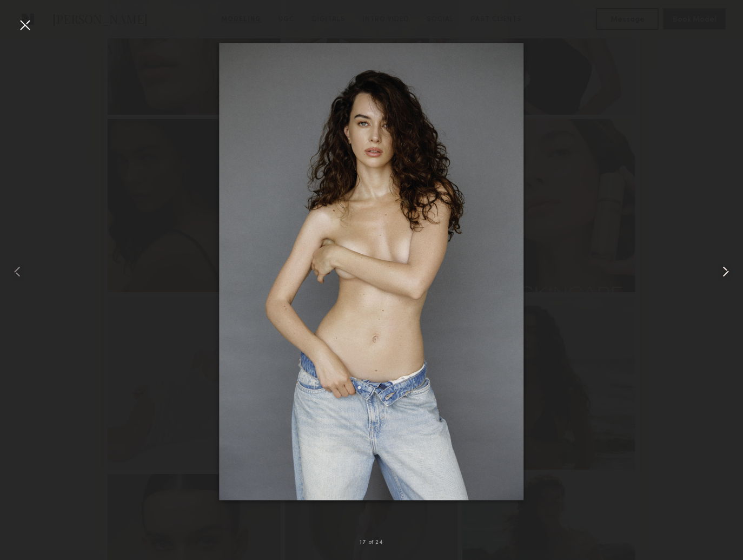
click at [728, 252] on div at bounding box center [729, 271] width 30 height 508
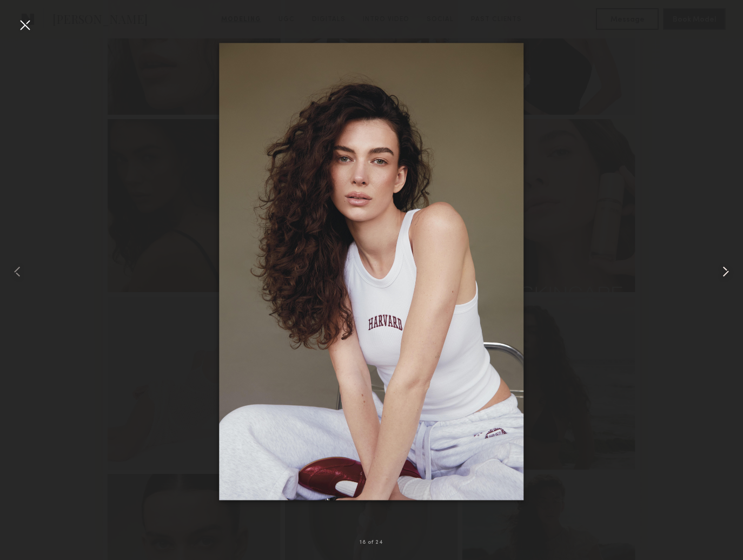
click at [728, 252] on div at bounding box center [729, 271] width 30 height 508
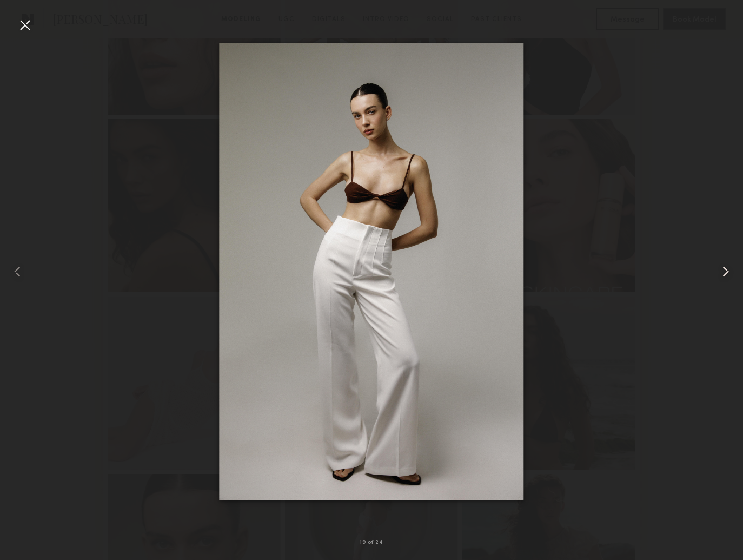
click at [728, 252] on div at bounding box center [729, 271] width 30 height 508
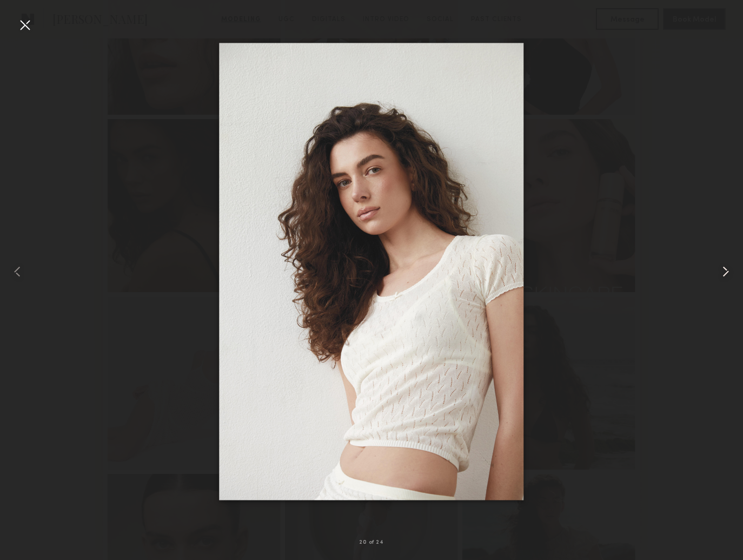
click at [728, 252] on div at bounding box center [729, 271] width 30 height 508
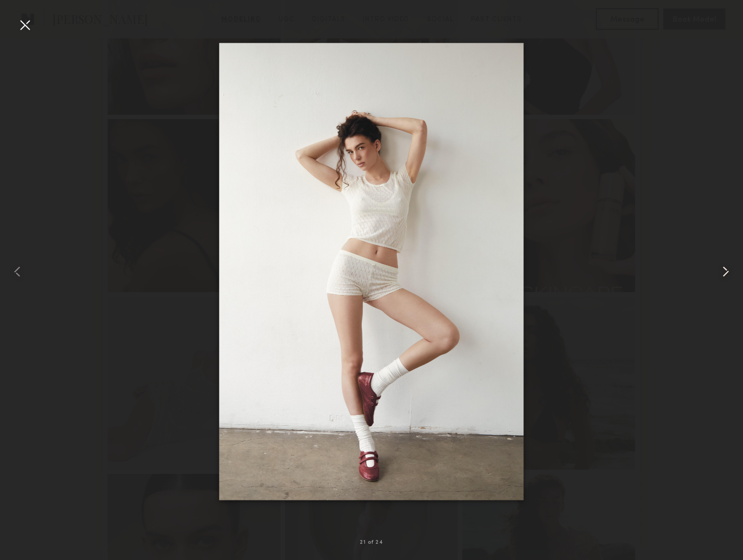
click at [728, 252] on div at bounding box center [729, 271] width 30 height 508
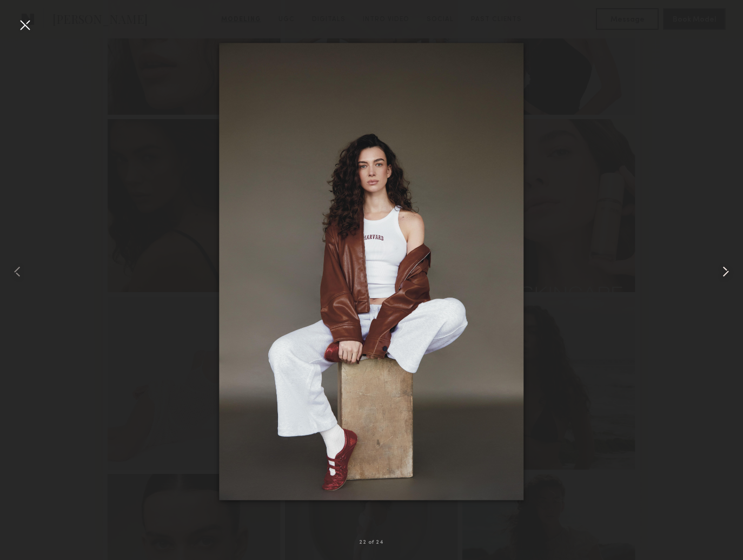
click at [728, 252] on div at bounding box center [729, 271] width 30 height 508
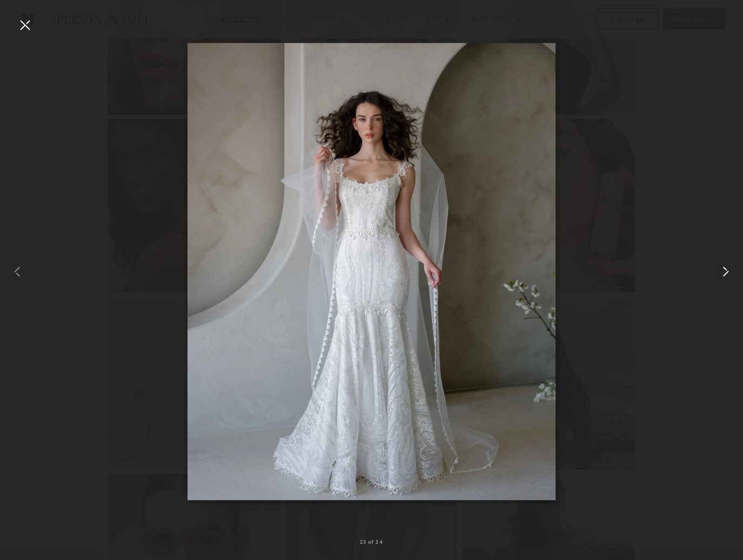
click at [728, 252] on div at bounding box center [729, 271] width 30 height 508
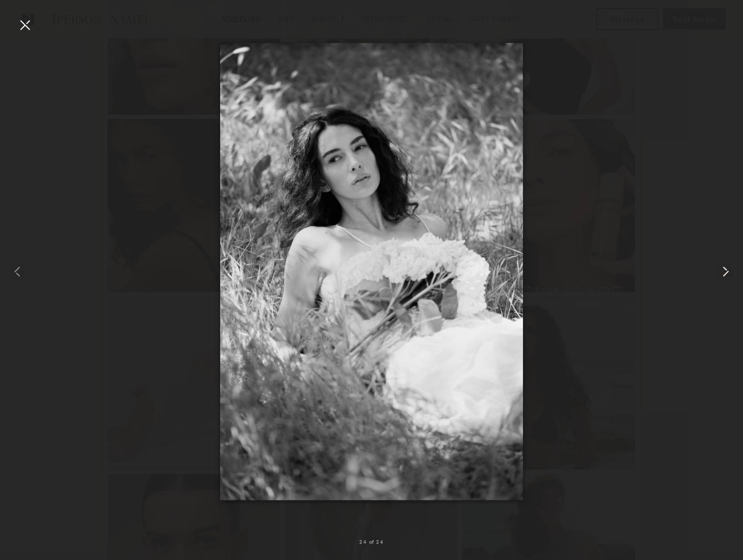
click at [728, 252] on div at bounding box center [729, 271] width 30 height 508
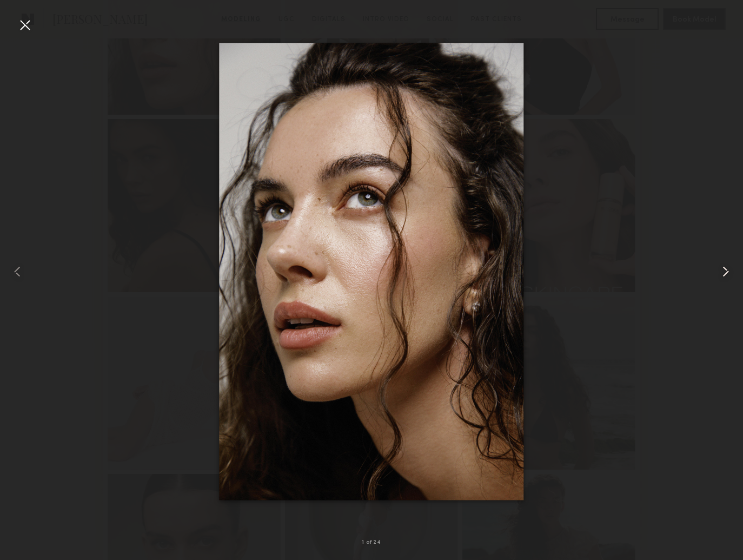
click at [728, 252] on div at bounding box center [729, 271] width 30 height 508
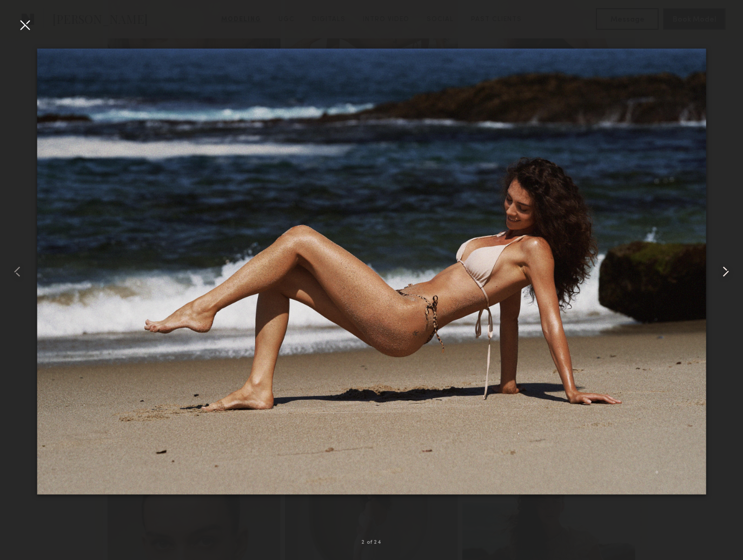
click at [728, 252] on div at bounding box center [729, 271] width 30 height 508
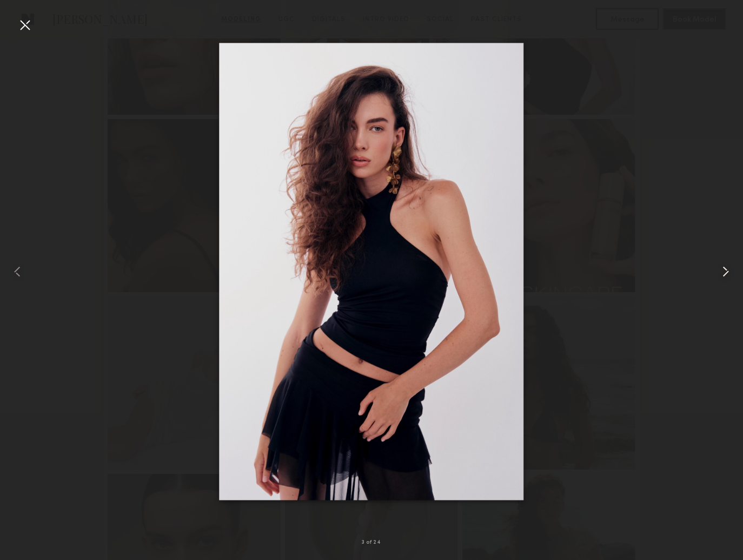
click at [728, 252] on div at bounding box center [729, 271] width 30 height 508
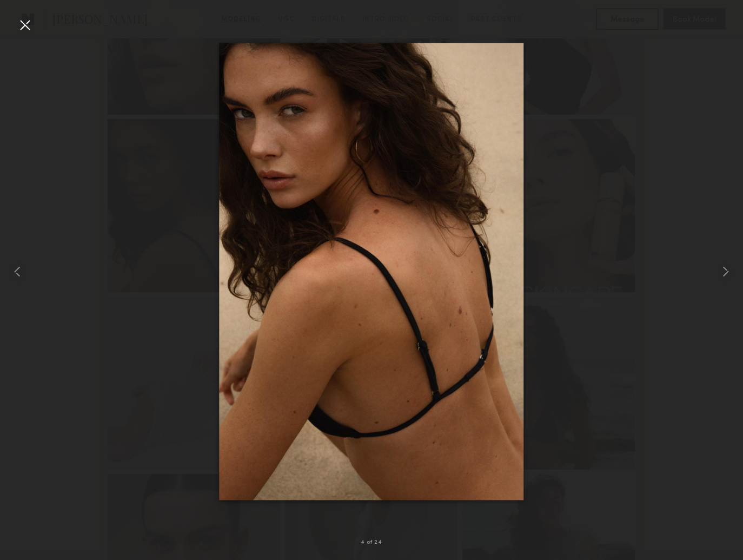
click at [682, 241] on div at bounding box center [371, 271] width 743 height 508
click at [22, 25] on div at bounding box center [24, 24] width 17 height 17
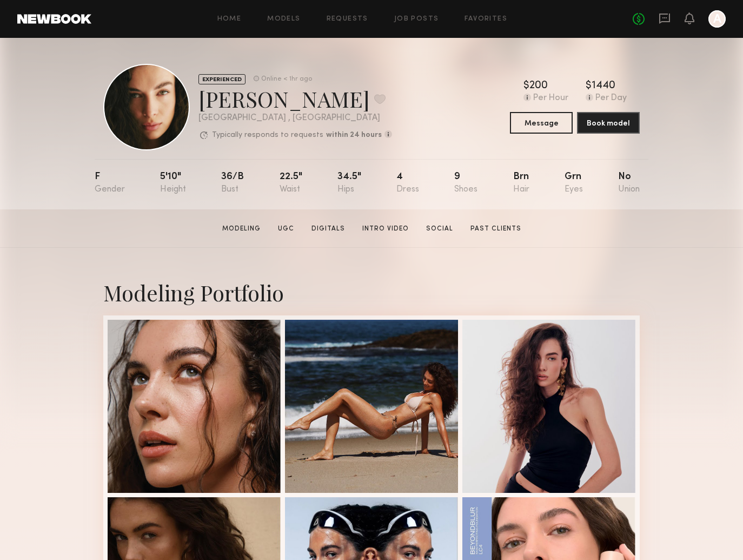
scroll to position [0, 0]
